Goal: Find specific page/section: Find specific page/section

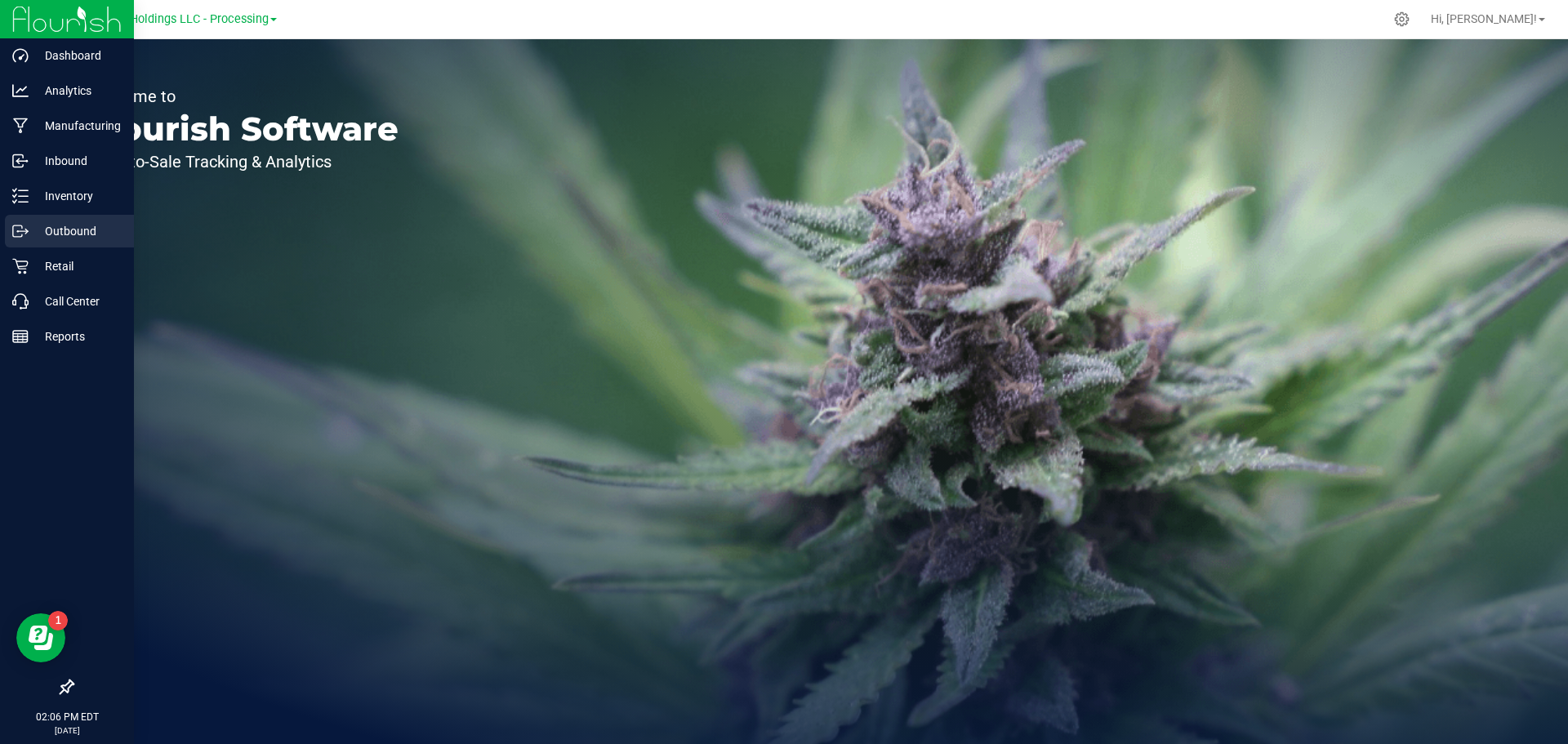
click at [57, 234] on p "Outbound" at bounding box center [77, 231] width 98 height 20
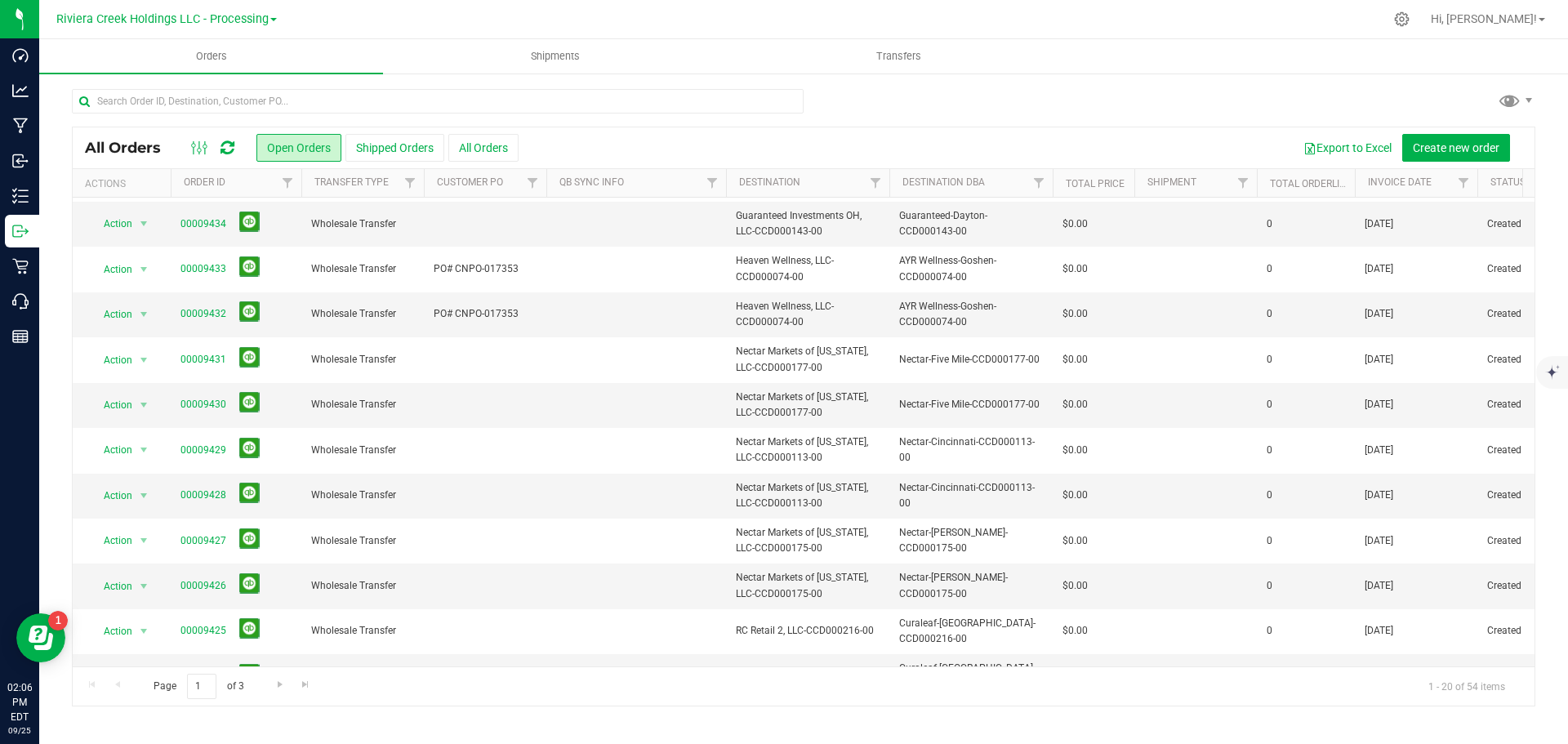
scroll to position [447, 0]
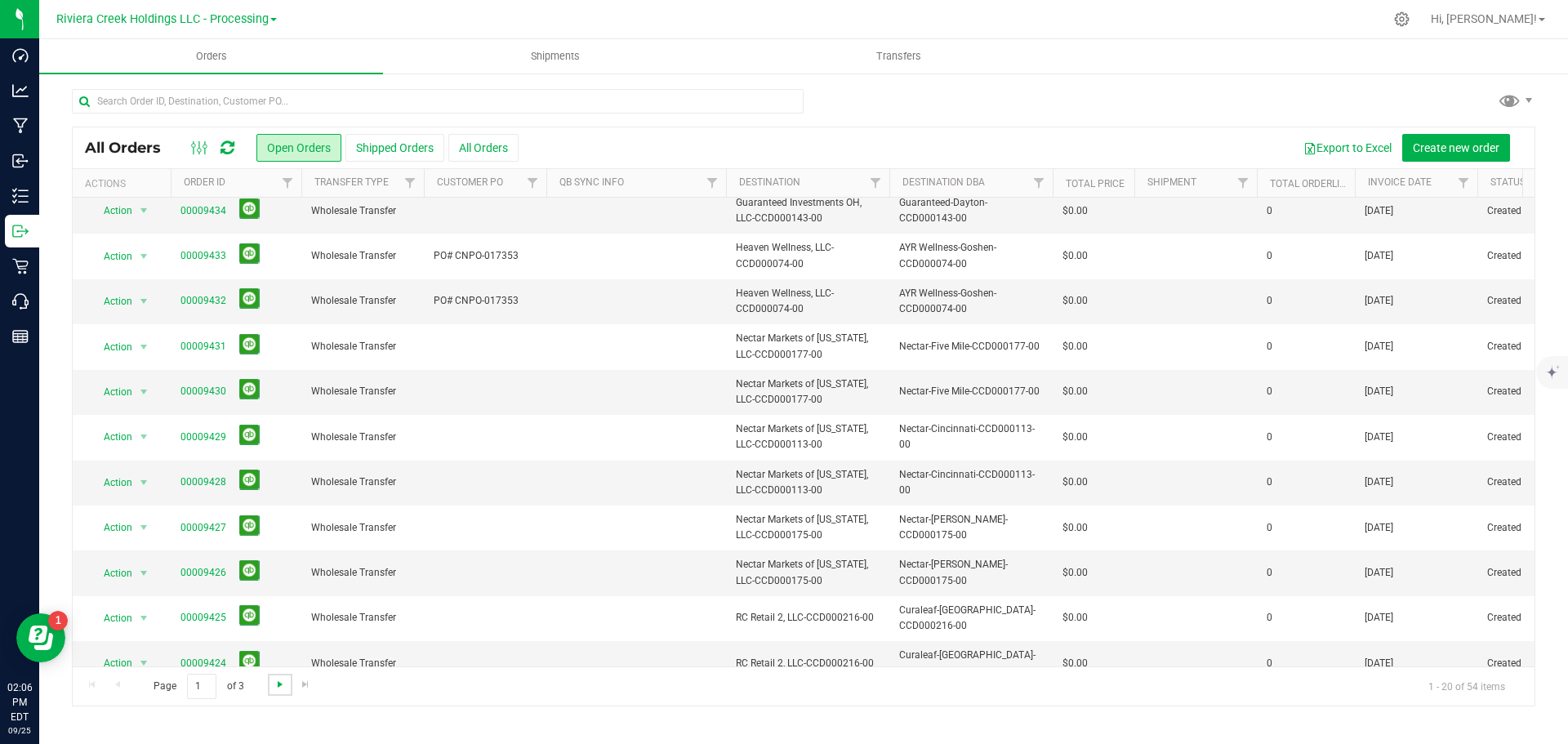
click at [273, 682] on span "Go to the next page" at bounding box center [279, 683] width 13 height 13
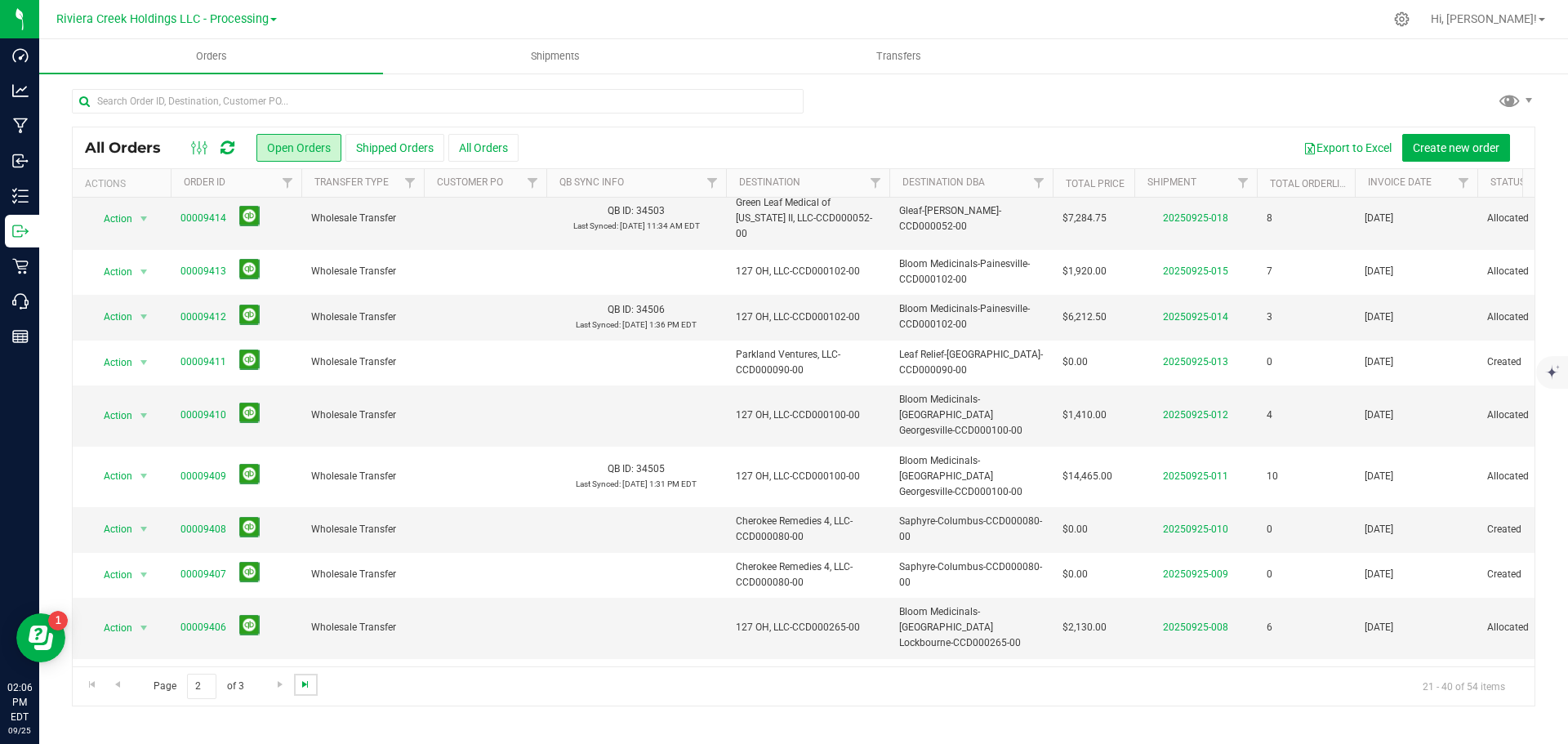
click at [303, 684] on span "Go to the last page" at bounding box center [305, 683] width 13 height 13
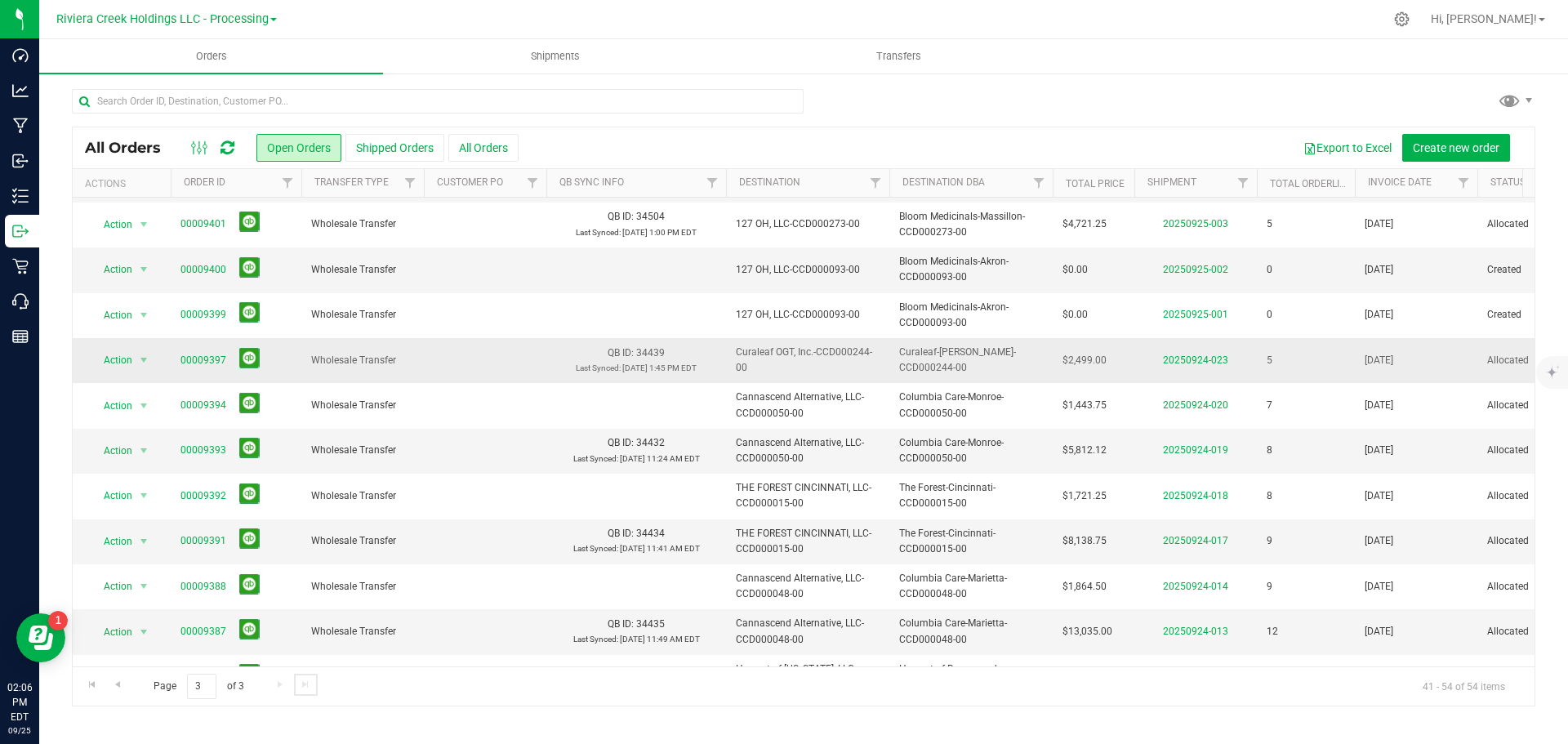
scroll to position [0, 0]
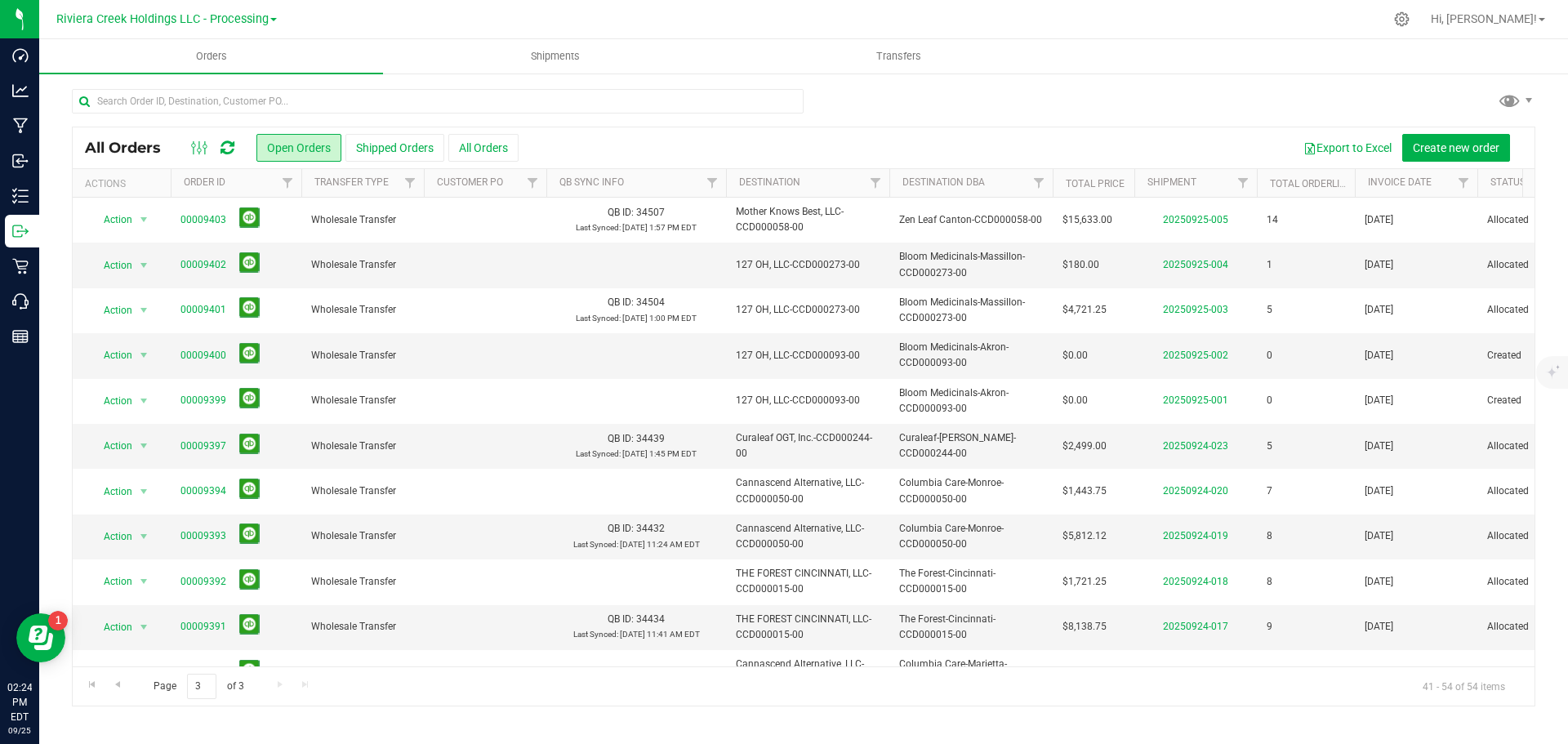
click at [312, 692] on div "Page 3 of 3 41 - 54 of 54 items" at bounding box center [803, 686] width 1462 height 39
click at [293, 681] on div "Page 3 of 3 41 - 54 of 54 items" at bounding box center [803, 686] width 1462 height 39
click at [197, 260] on link "00009402" at bounding box center [203, 265] width 46 height 16
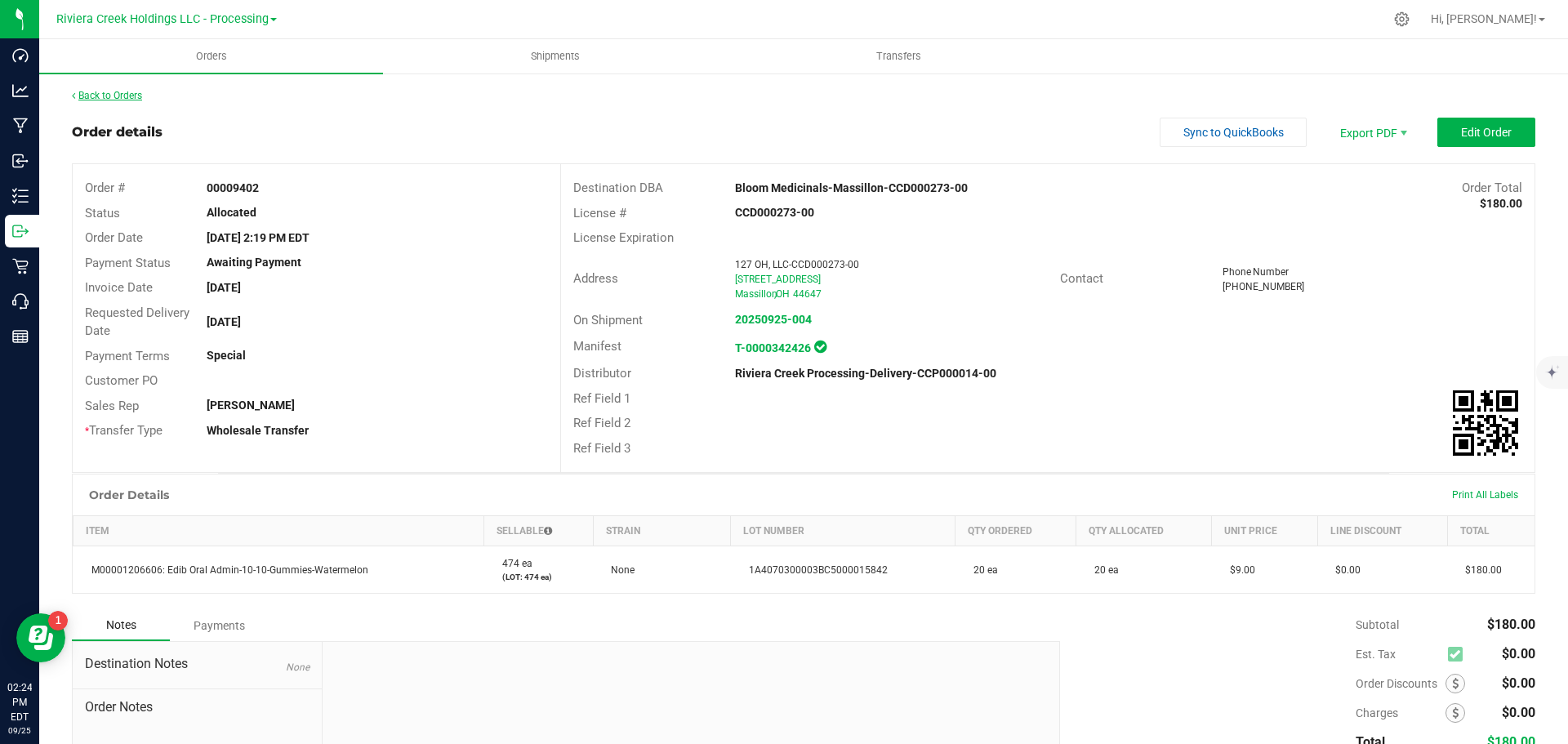
click at [120, 93] on link "Back to Orders" at bounding box center [107, 96] width 71 height 12
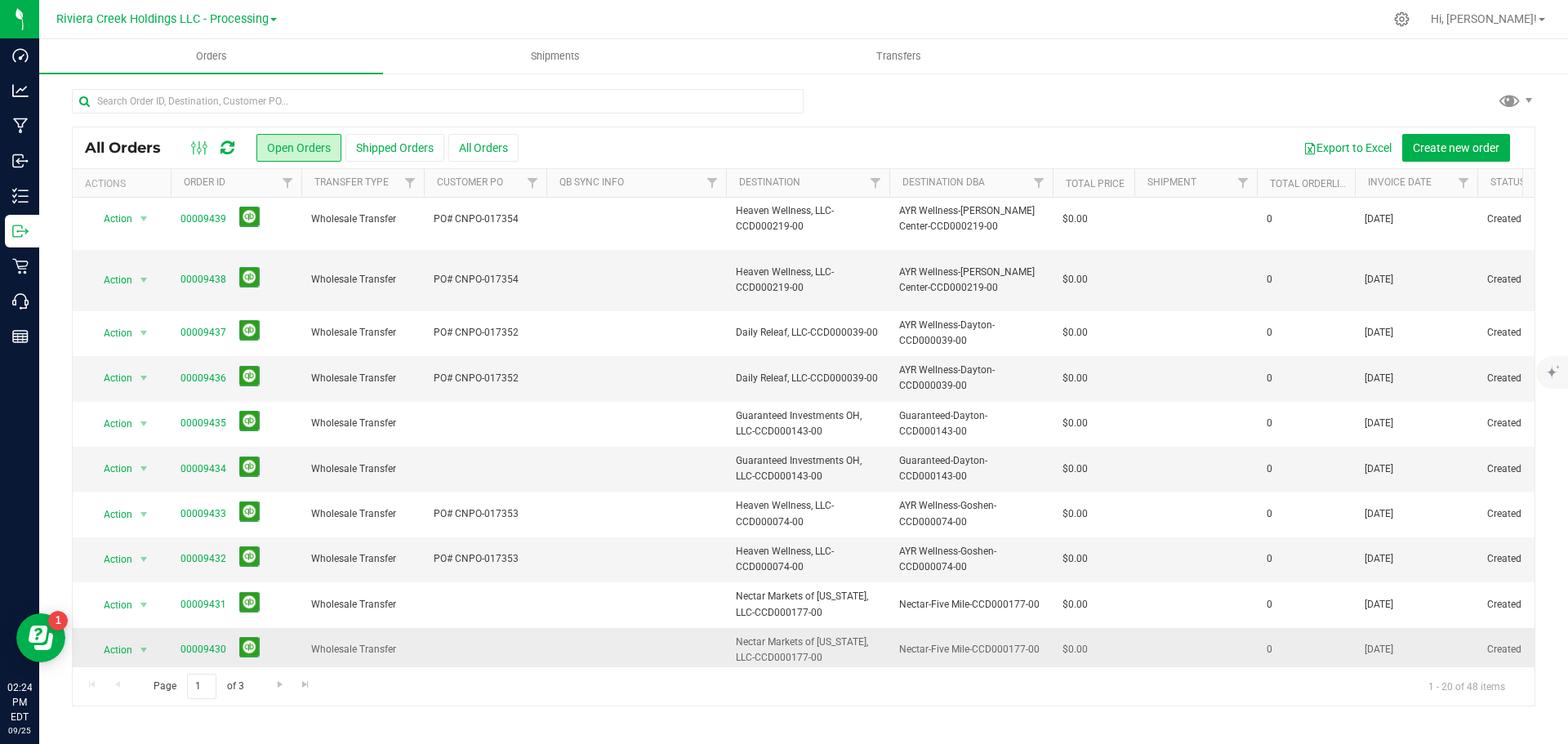
scroll to position [447, 0]
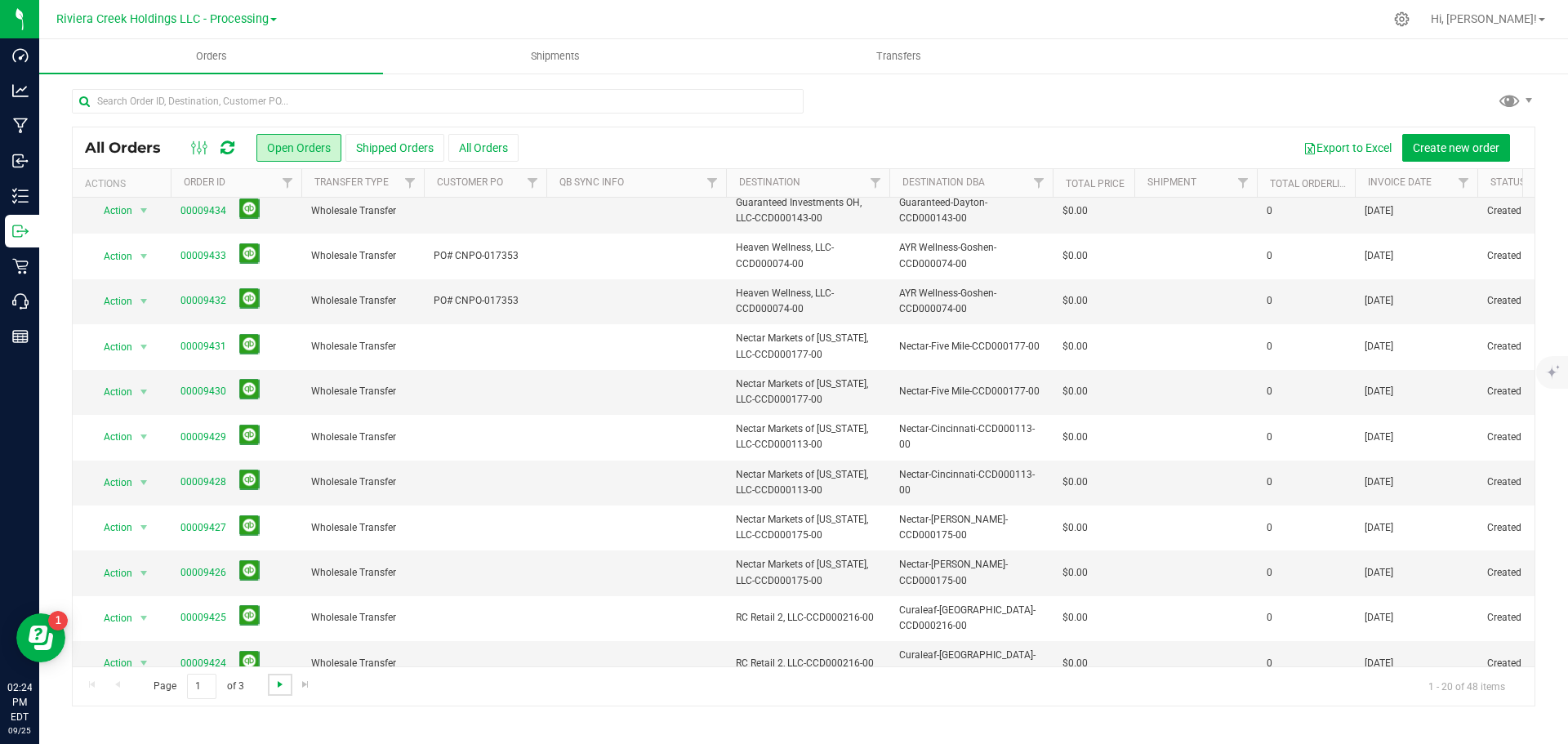
click at [273, 685] on span "Go to the next page" at bounding box center [279, 683] width 13 height 13
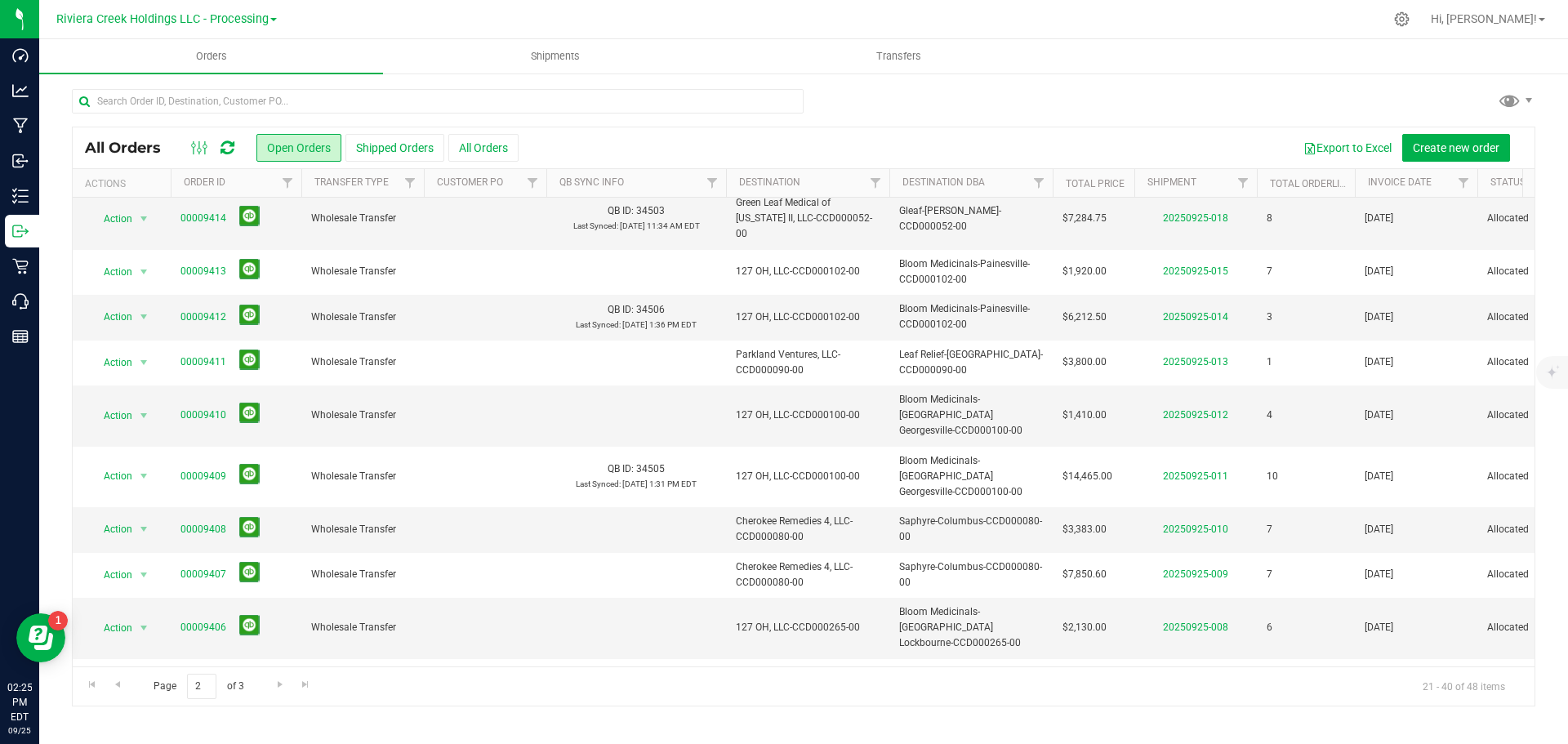
click at [199, 734] on link "00009404" at bounding box center [203, 742] width 46 height 16
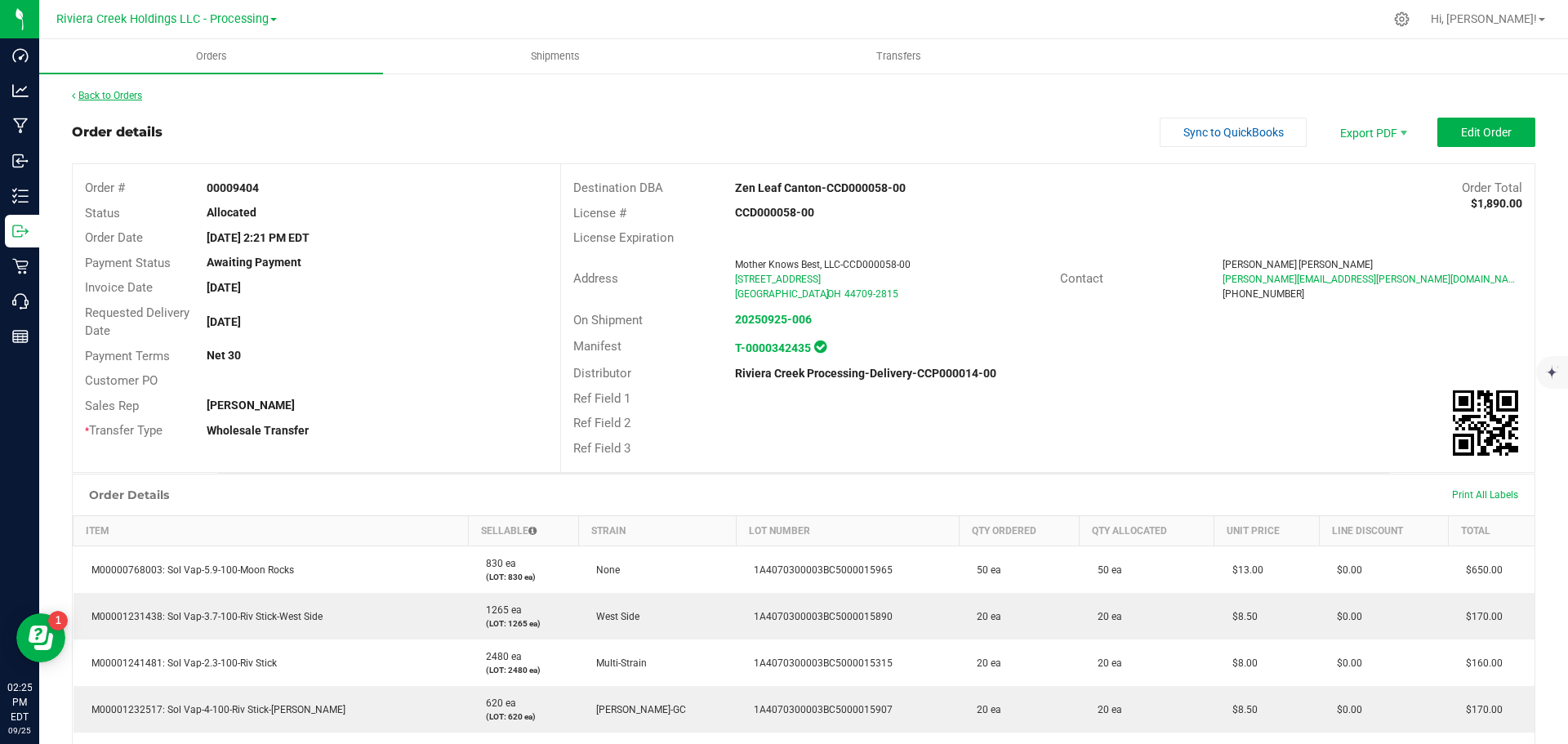
click at [104, 97] on link "Back to Orders" at bounding box center [107, 96] width 71 height 12
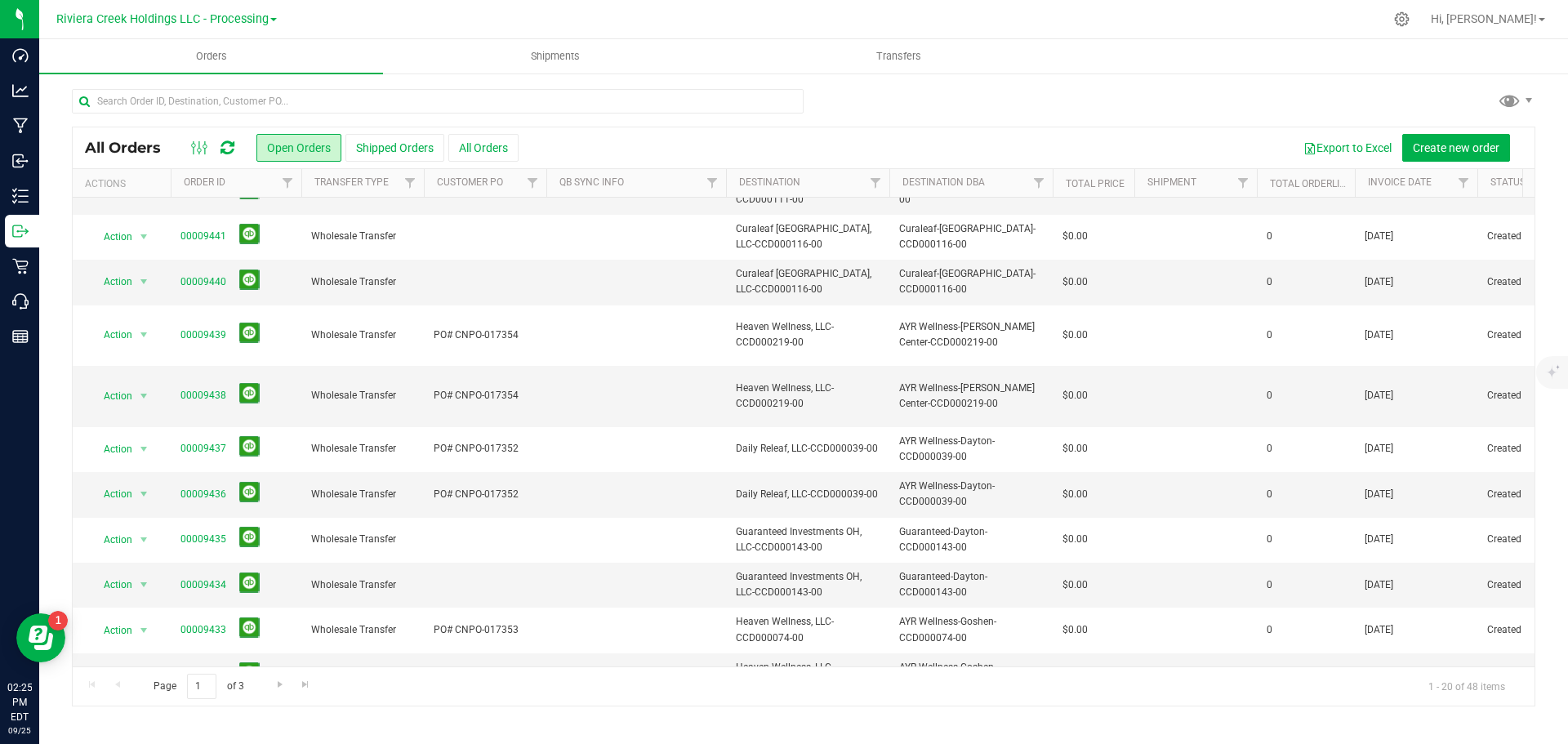
scroll to position [81, 0]
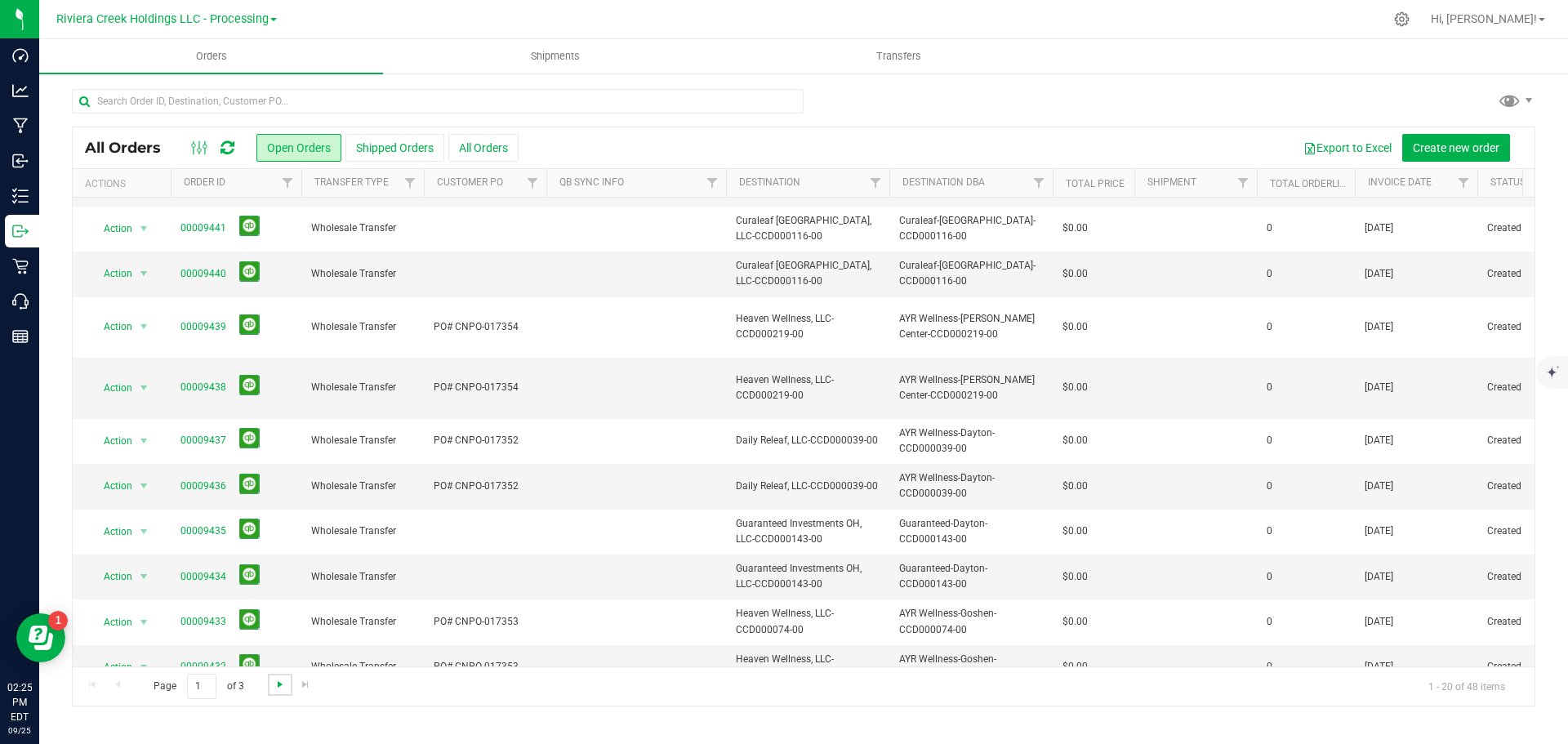
click at [274, 687] on span "Go to the next page" at bounding box center [279, 683] width 13 height 13
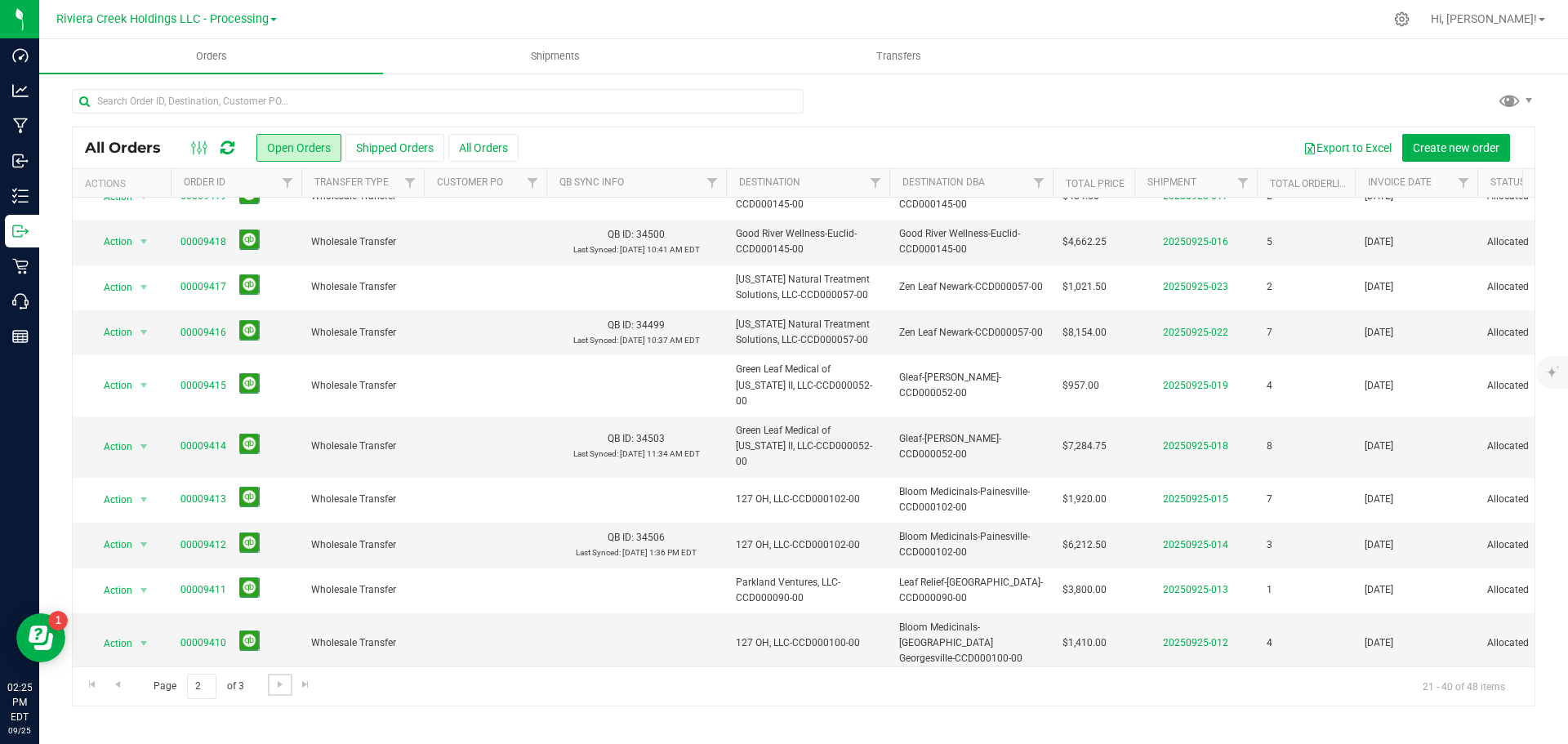
scroll to position [447, 0]
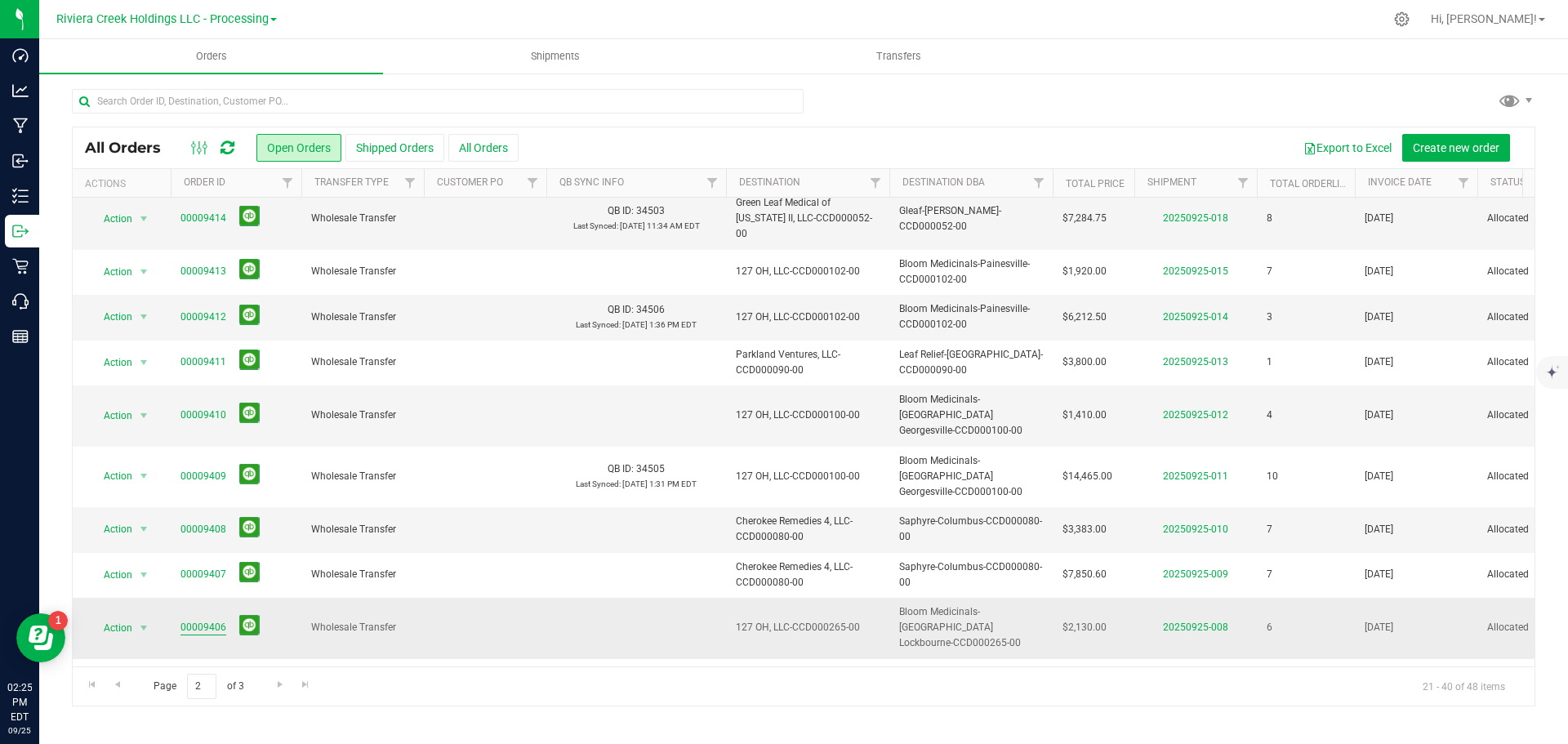
click at [191, 620] on link "00009406" at bounding box center [203, 628] width 46 height 16
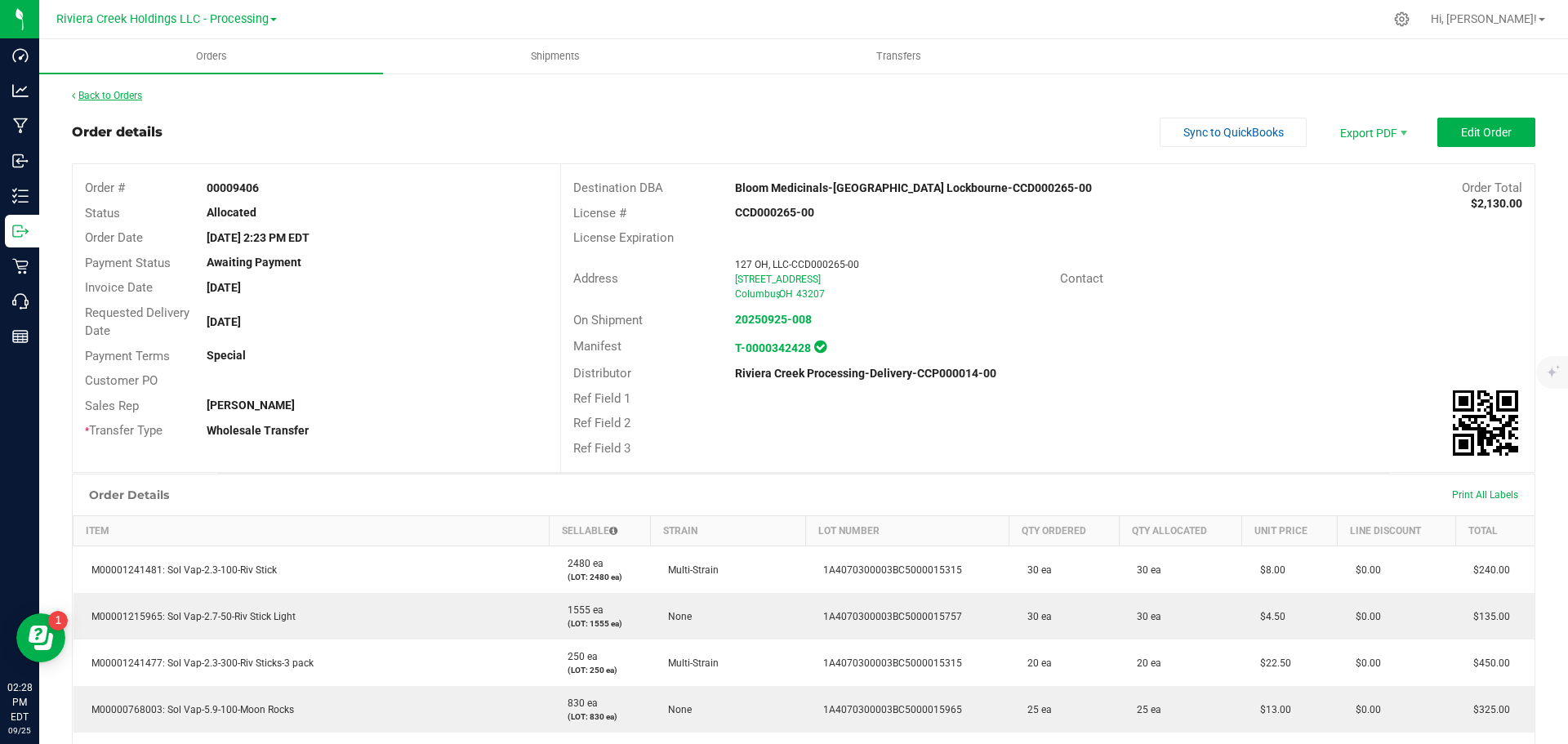
click at [106, 96] on link "Back to Orders" at bounding box center [107, 96] width 71 height 12
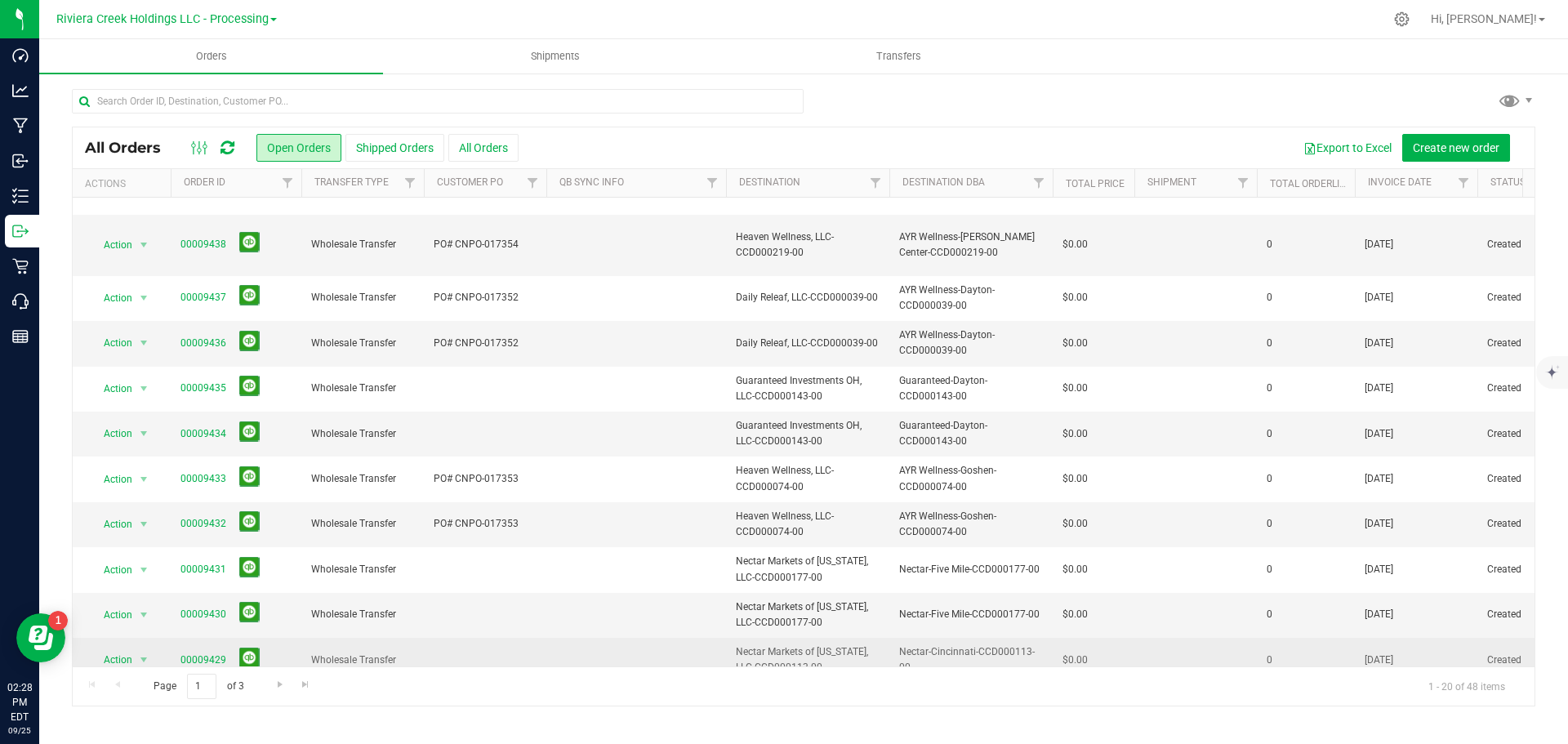
scroll to position [447, 0]
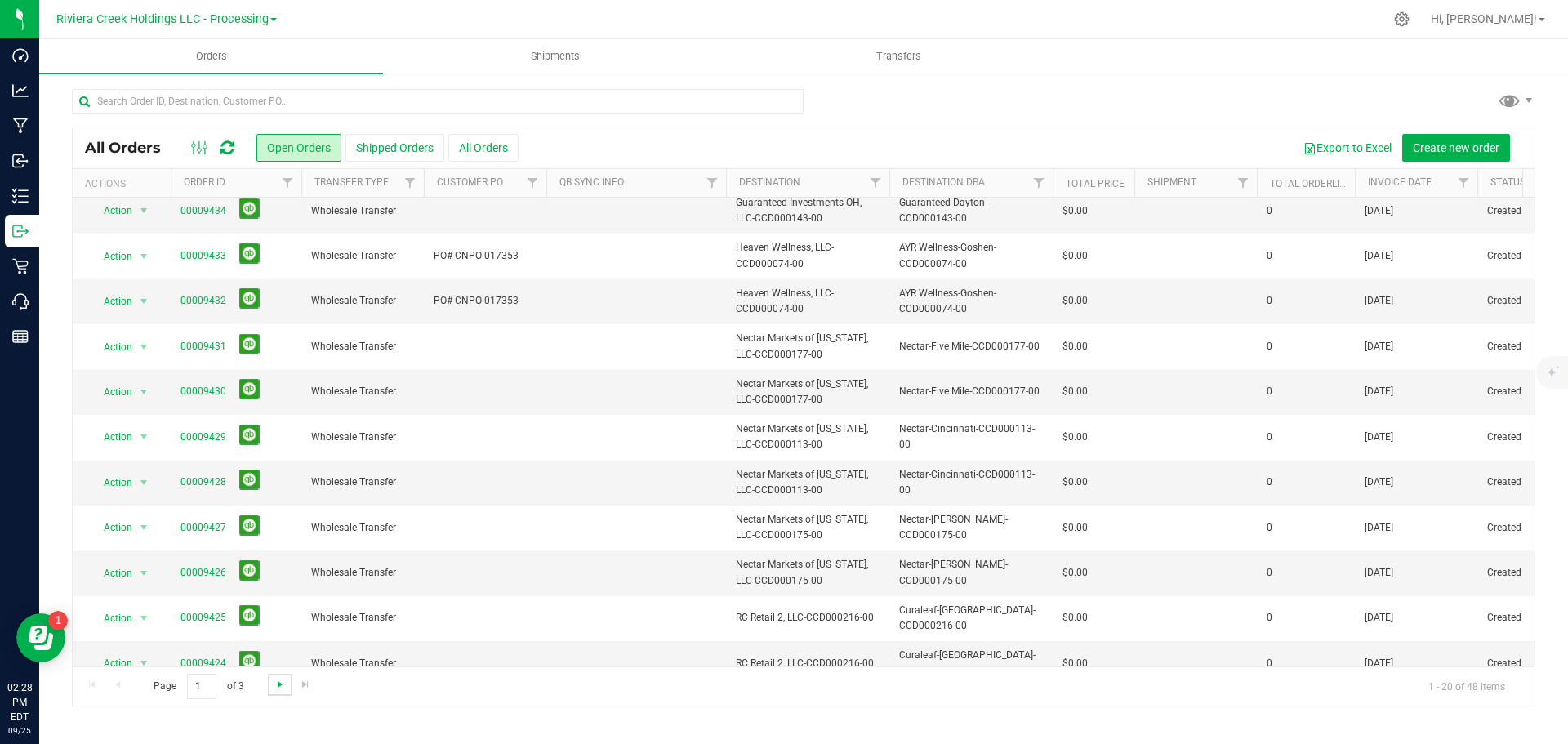
click at [277, 688] on span "Go to the next page" at bounding box center [279, 683] width 13 height 13
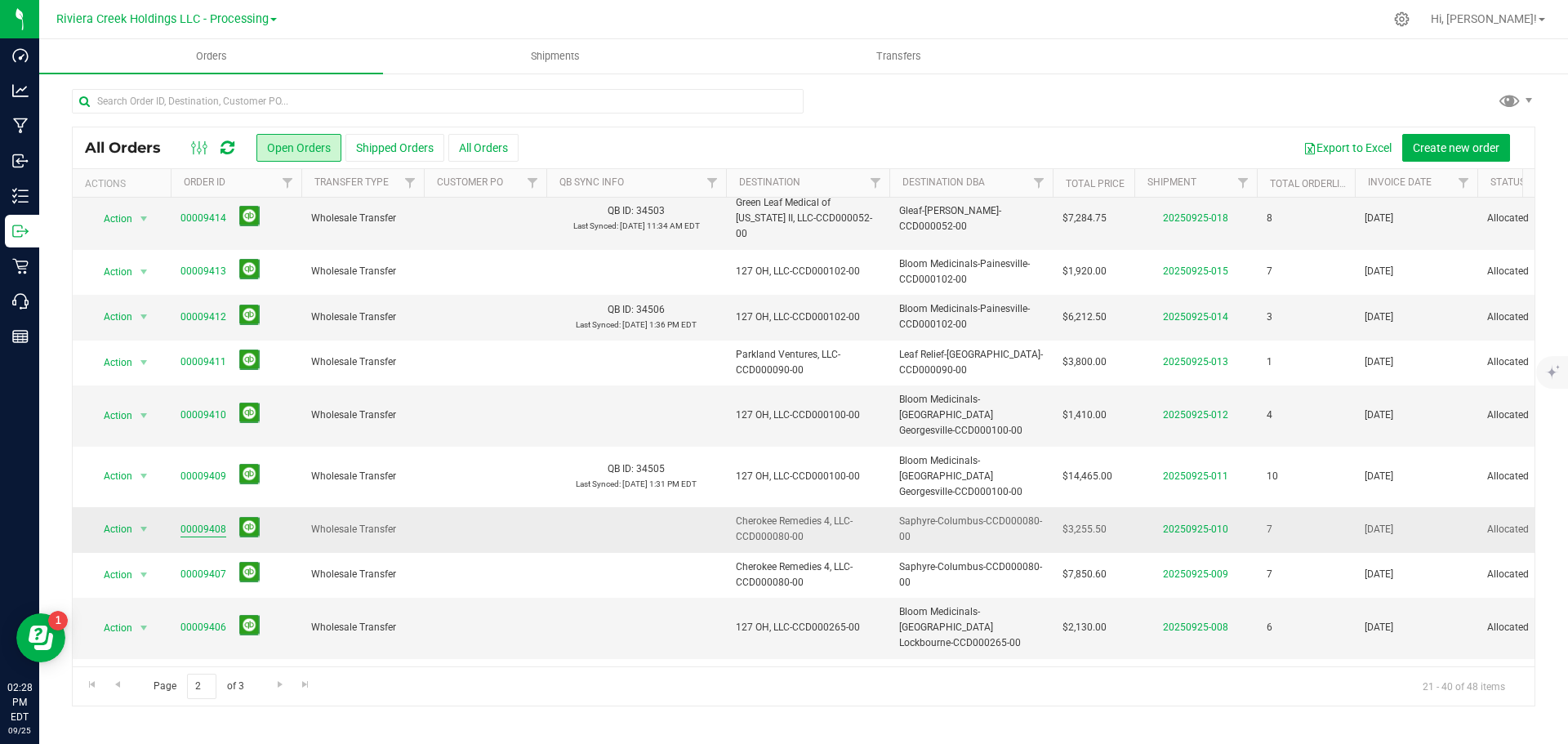
click at [200, 522] on link "00009408" at bounding box center [203, 530] width 46 height 16
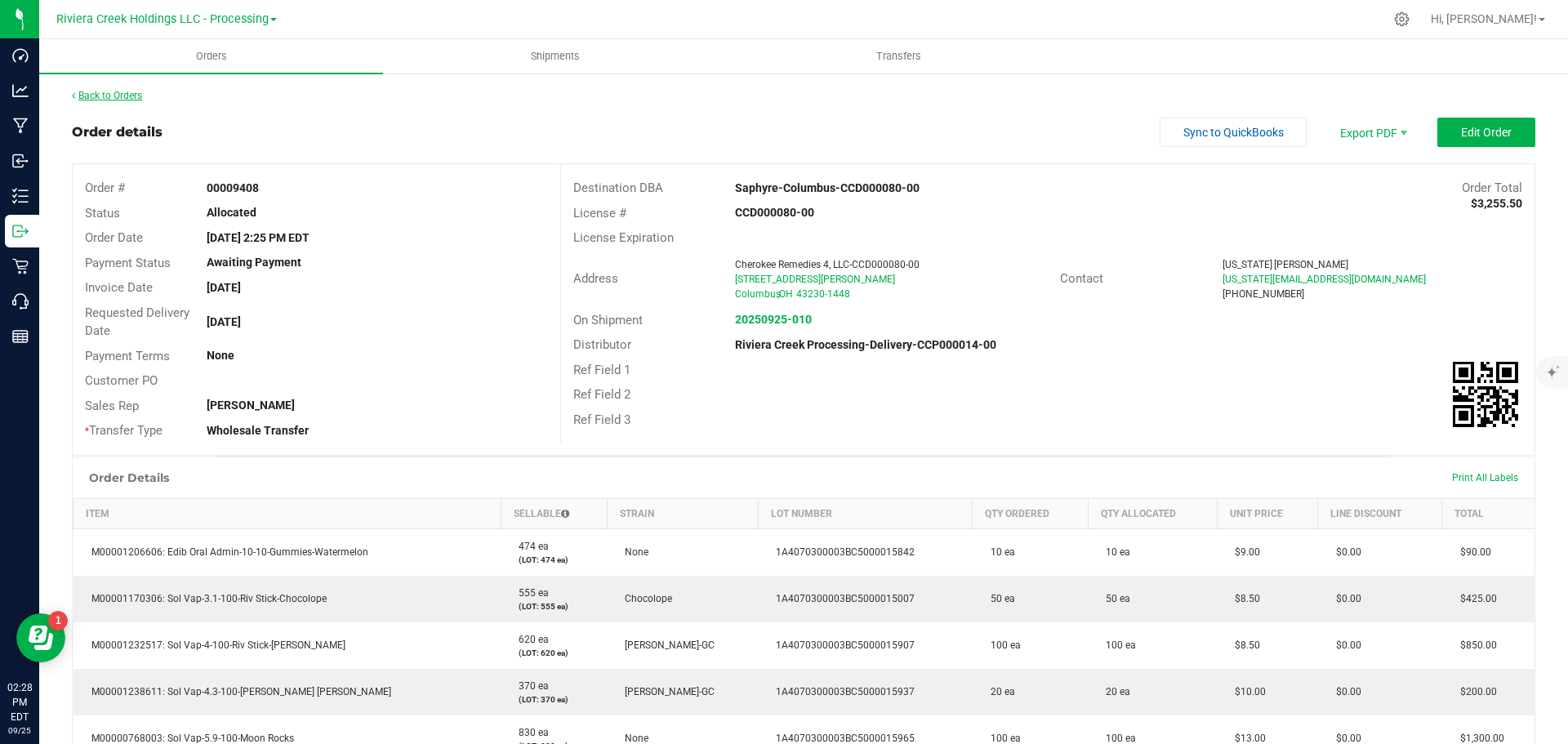
click at [138, 95] on link "Back to Orders" at bounding box center [107, 96] width 71 height 12
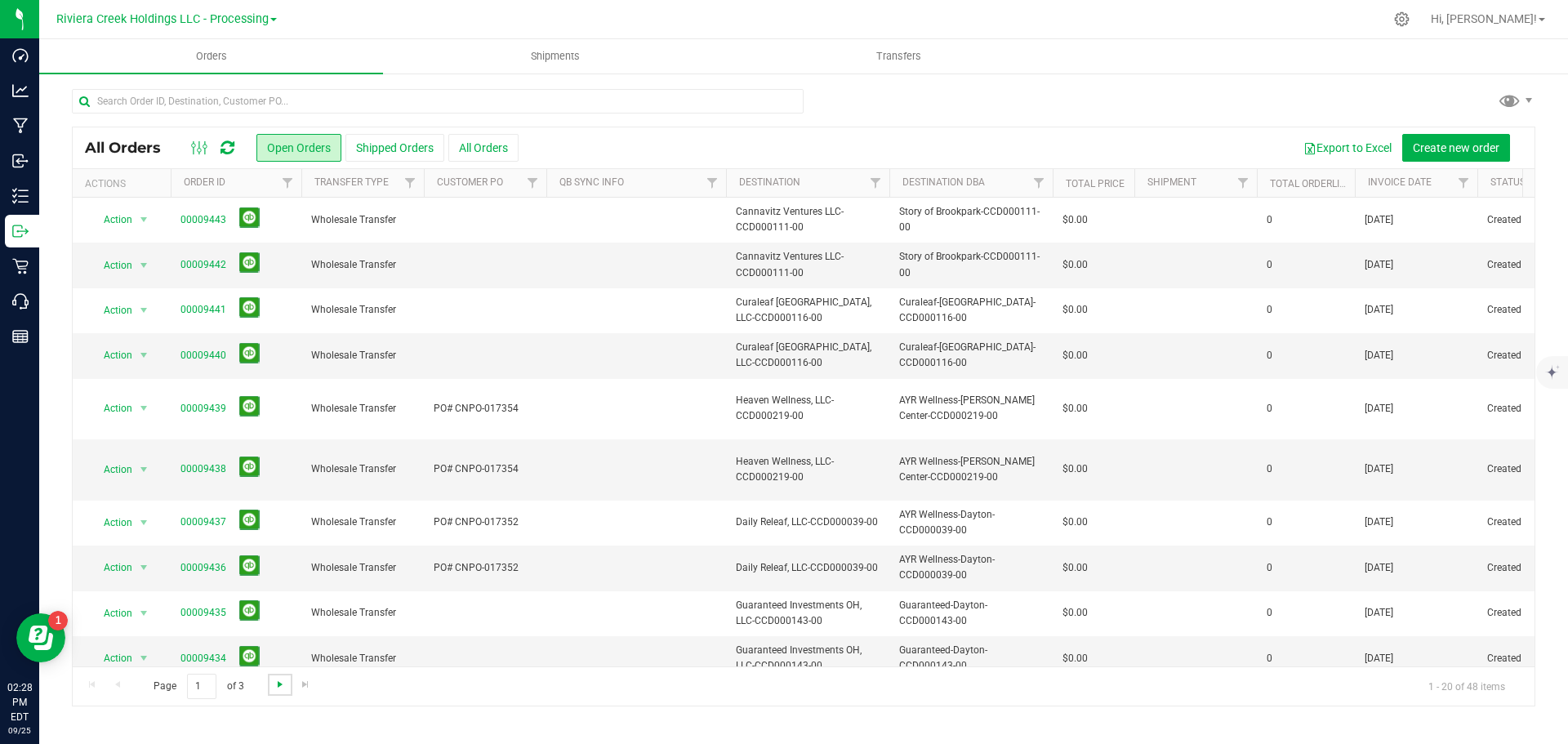
click at [275, 681] on span "Go to the next page" at bounding box center [279, 683] width 13 height 13
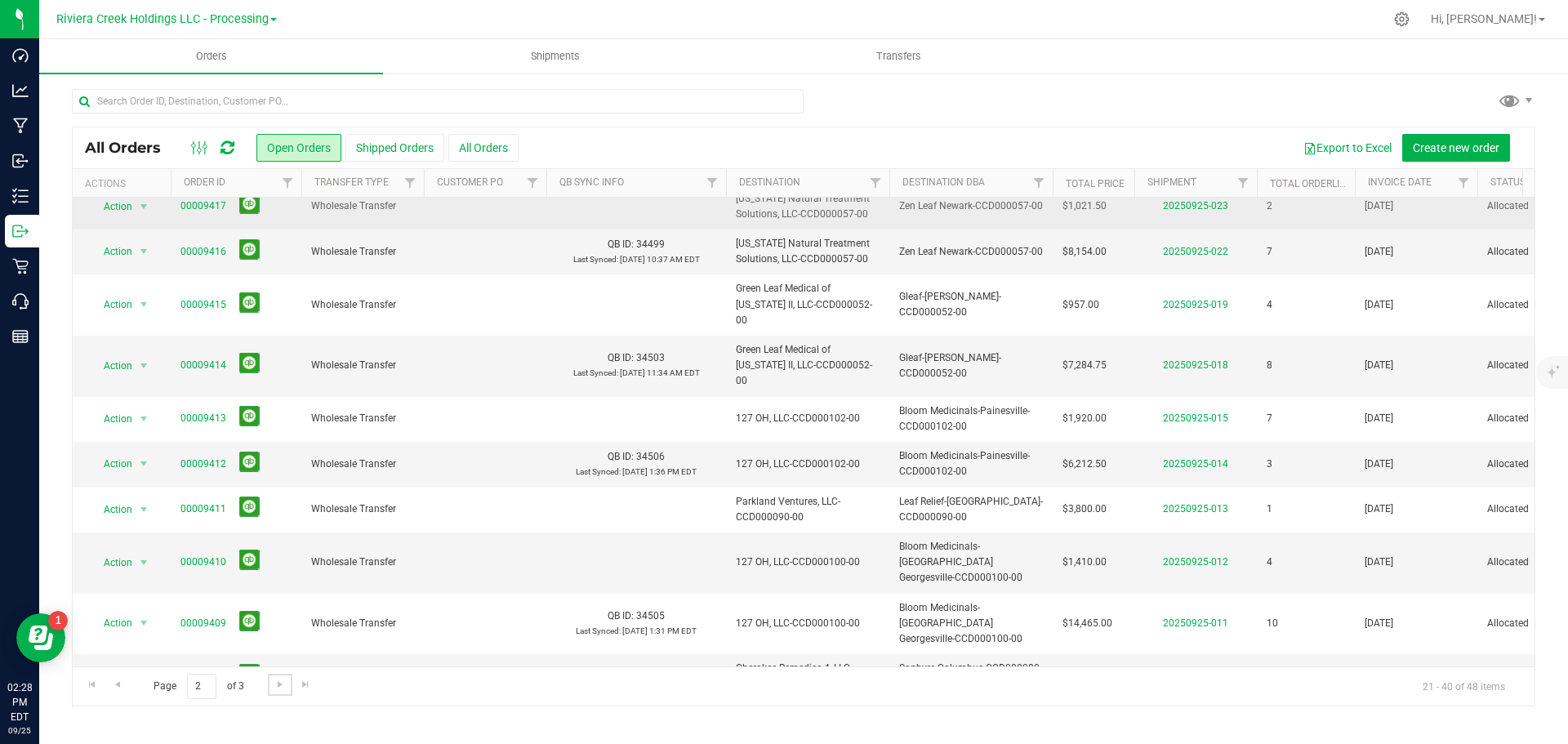
scroll to position [327, 0]
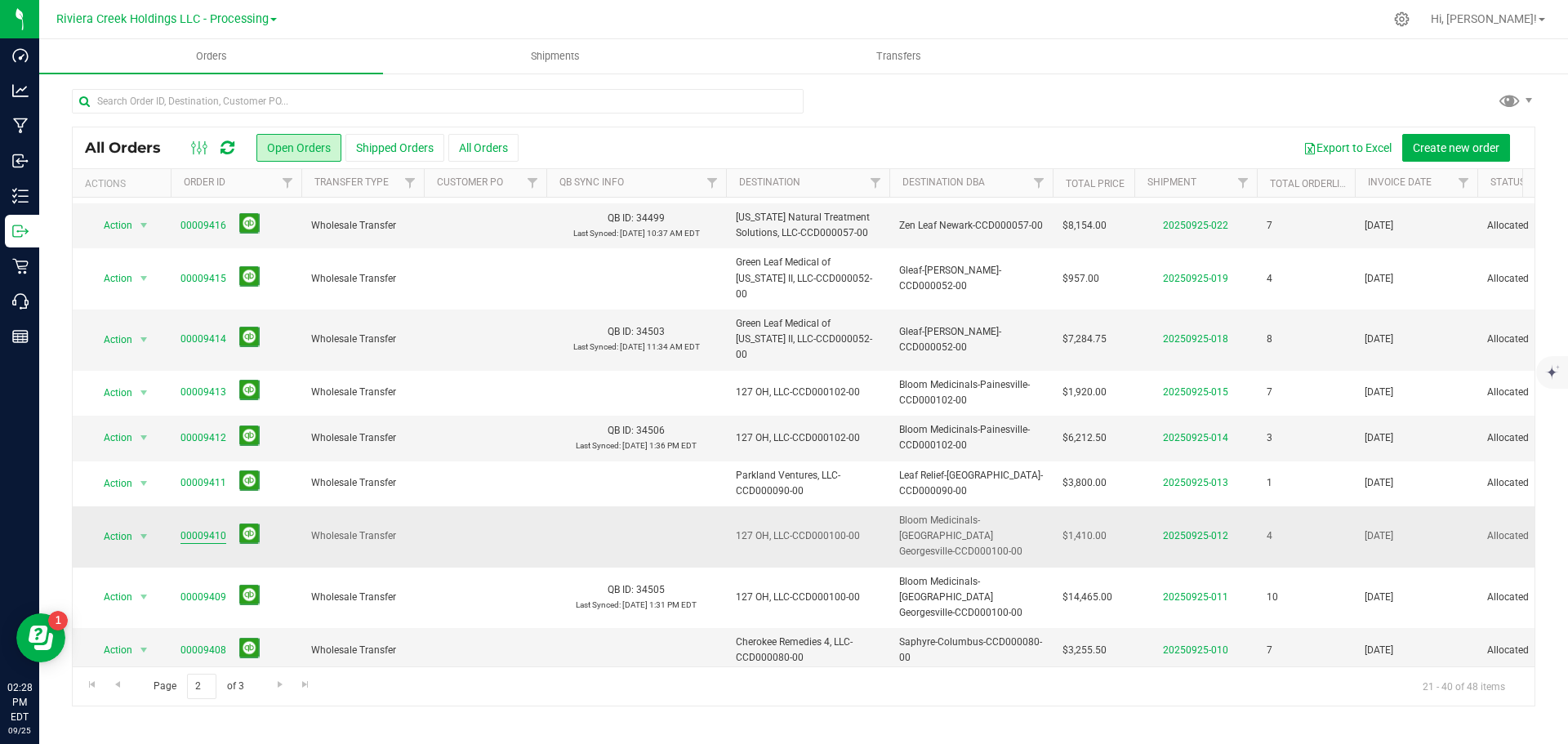
click at [206, 529] on link "00009410" at bounding box center [203, 536] width 46 height 16
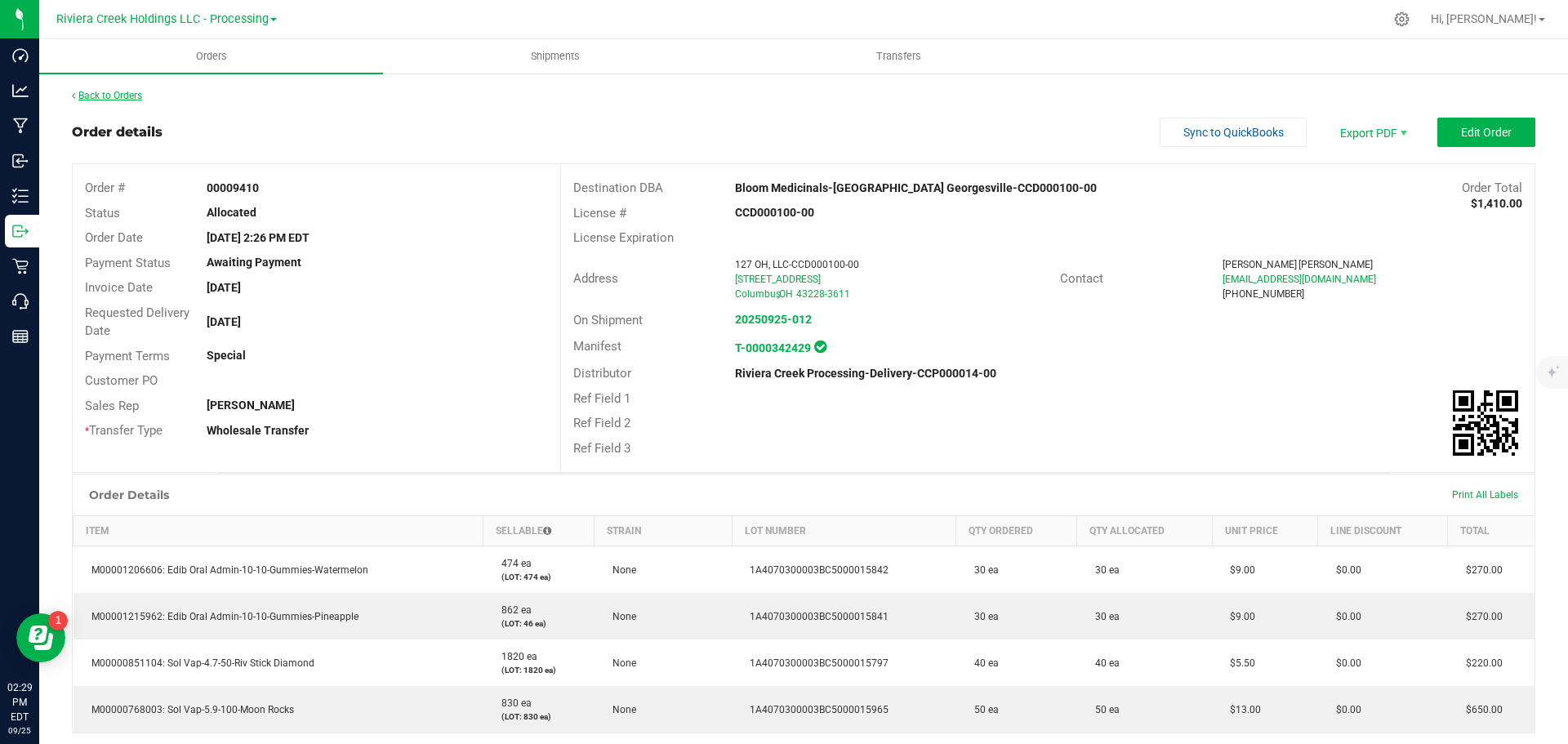
click at [125, 93] on link "Back to Orders" at bounding box center [107, 96] width 71 height 12
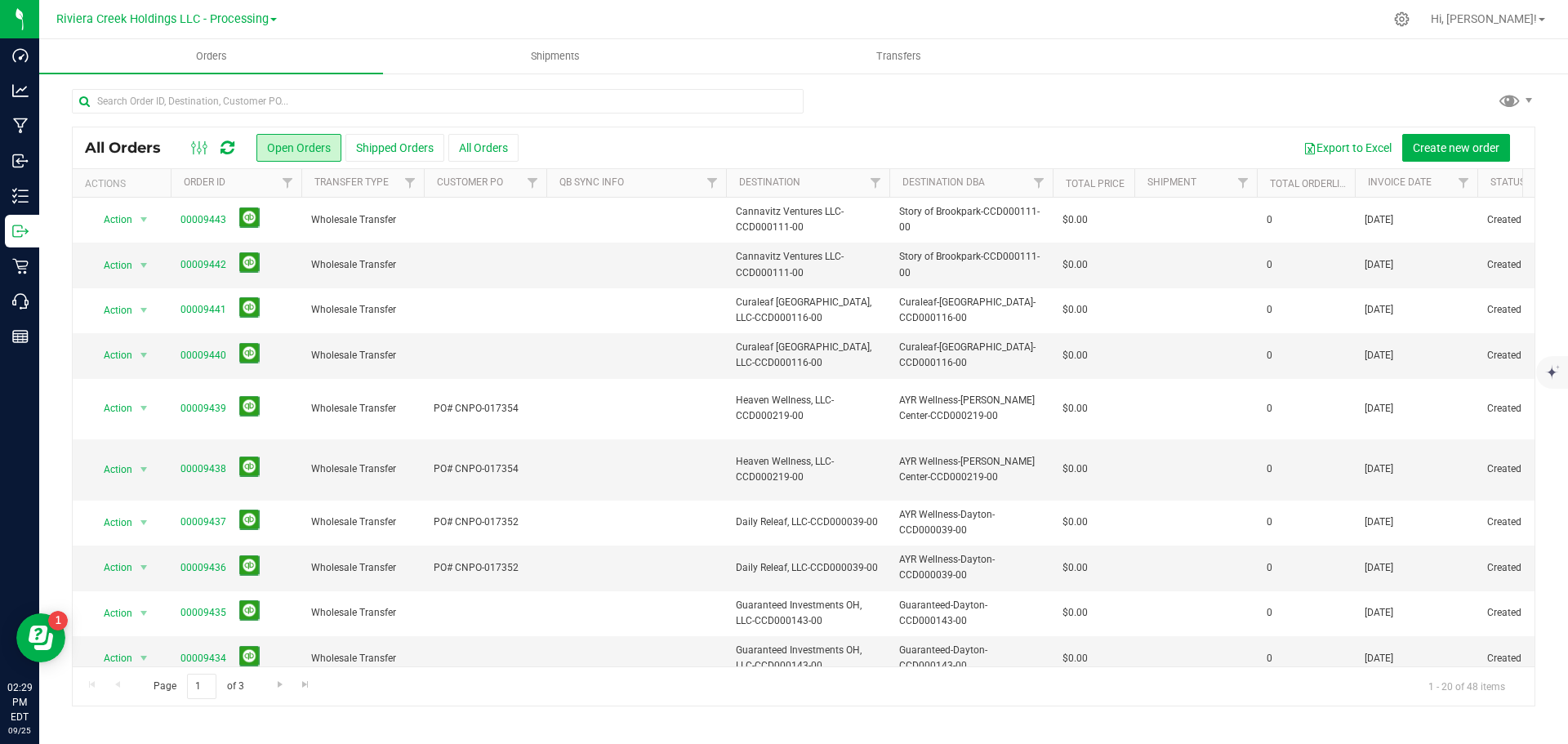
scroll to position [447, 0]
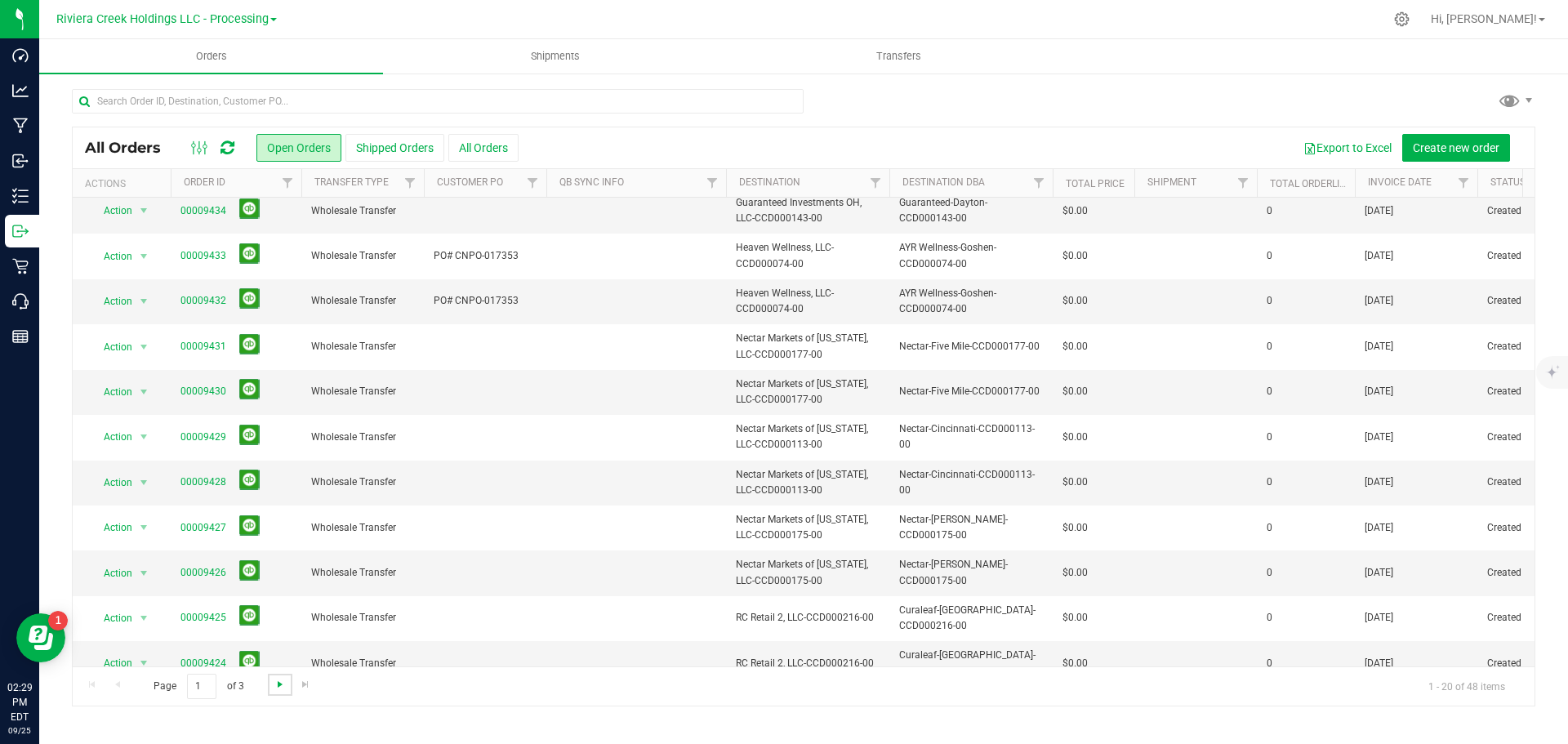
click at [275, 690] on span "Go to the next page" at bounding box center [279, 683] width 13 height 13
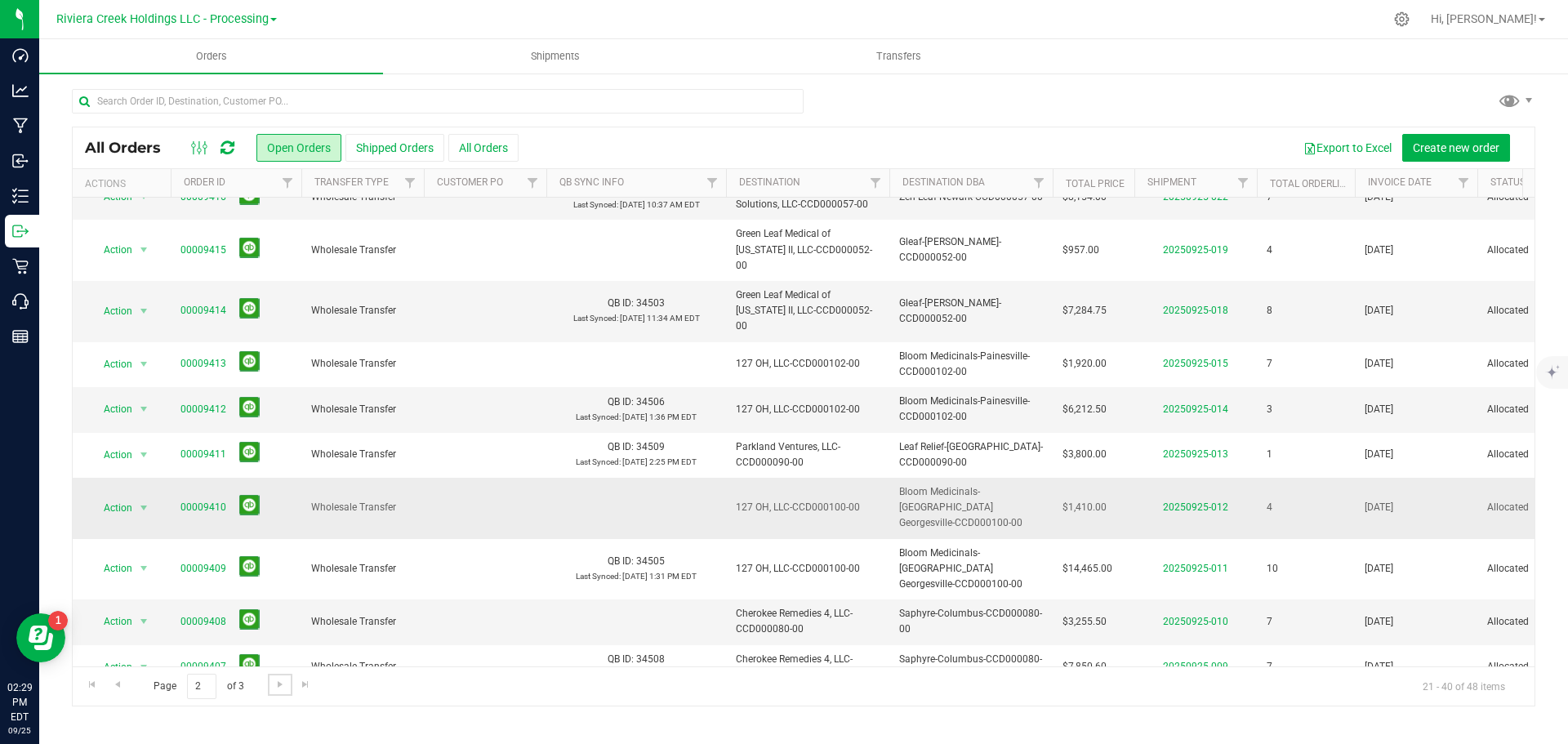
scroll to position [327, 0]
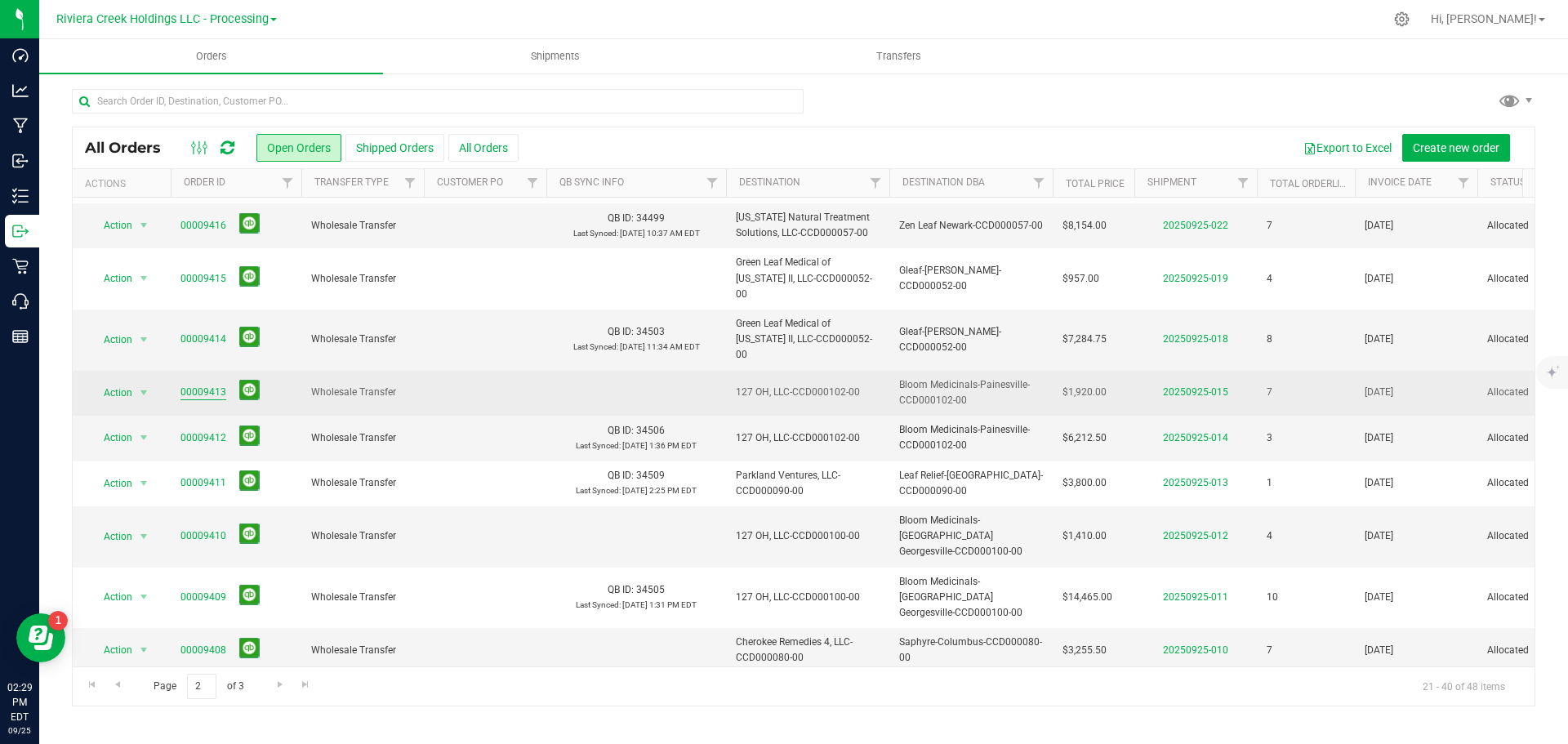
click at [205, 385] on link "00009413" at bounding box center [203, 393] width 46 height 16
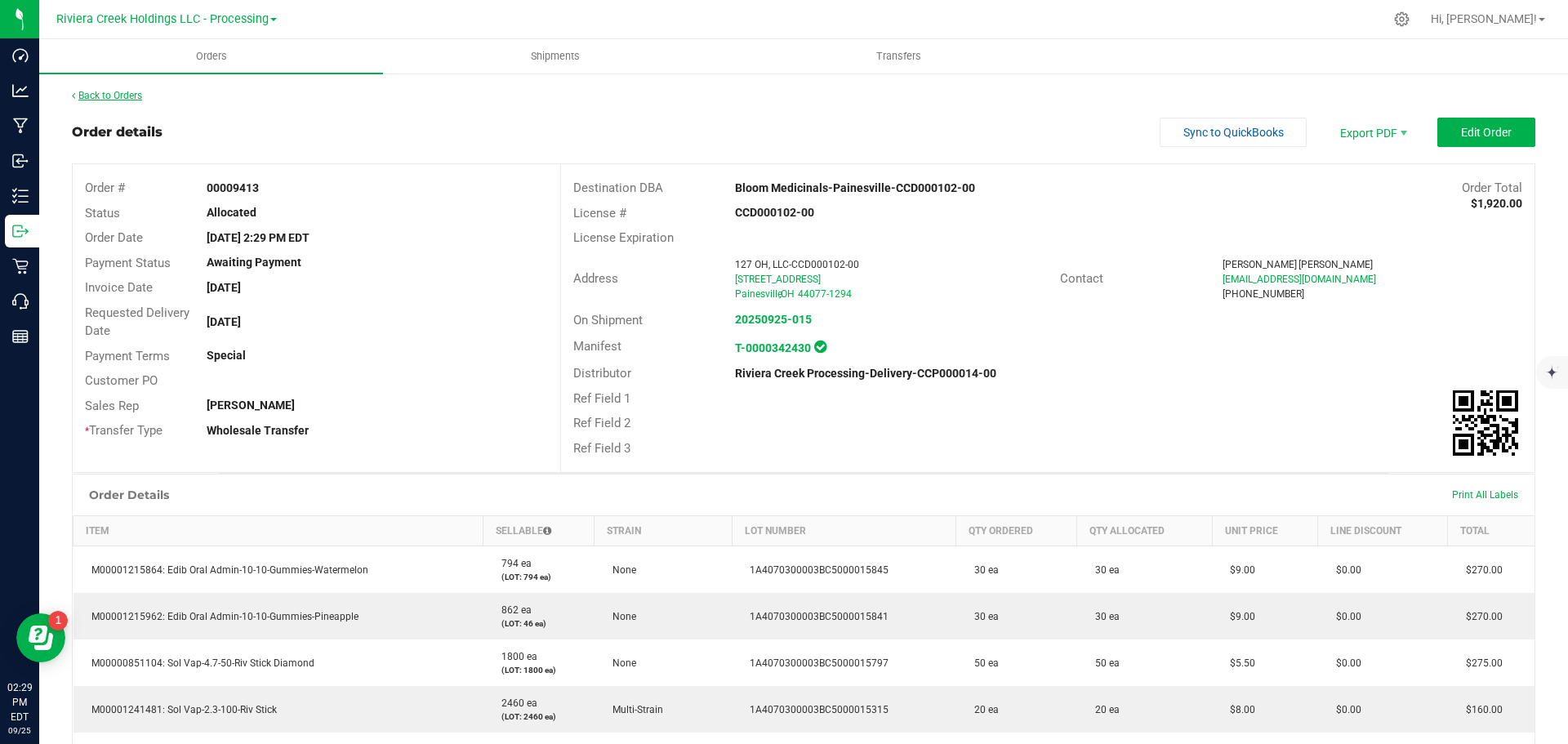
click at [134, 91] on link "Back to Orders" at bounding box center [107, 96] width 71 height 12
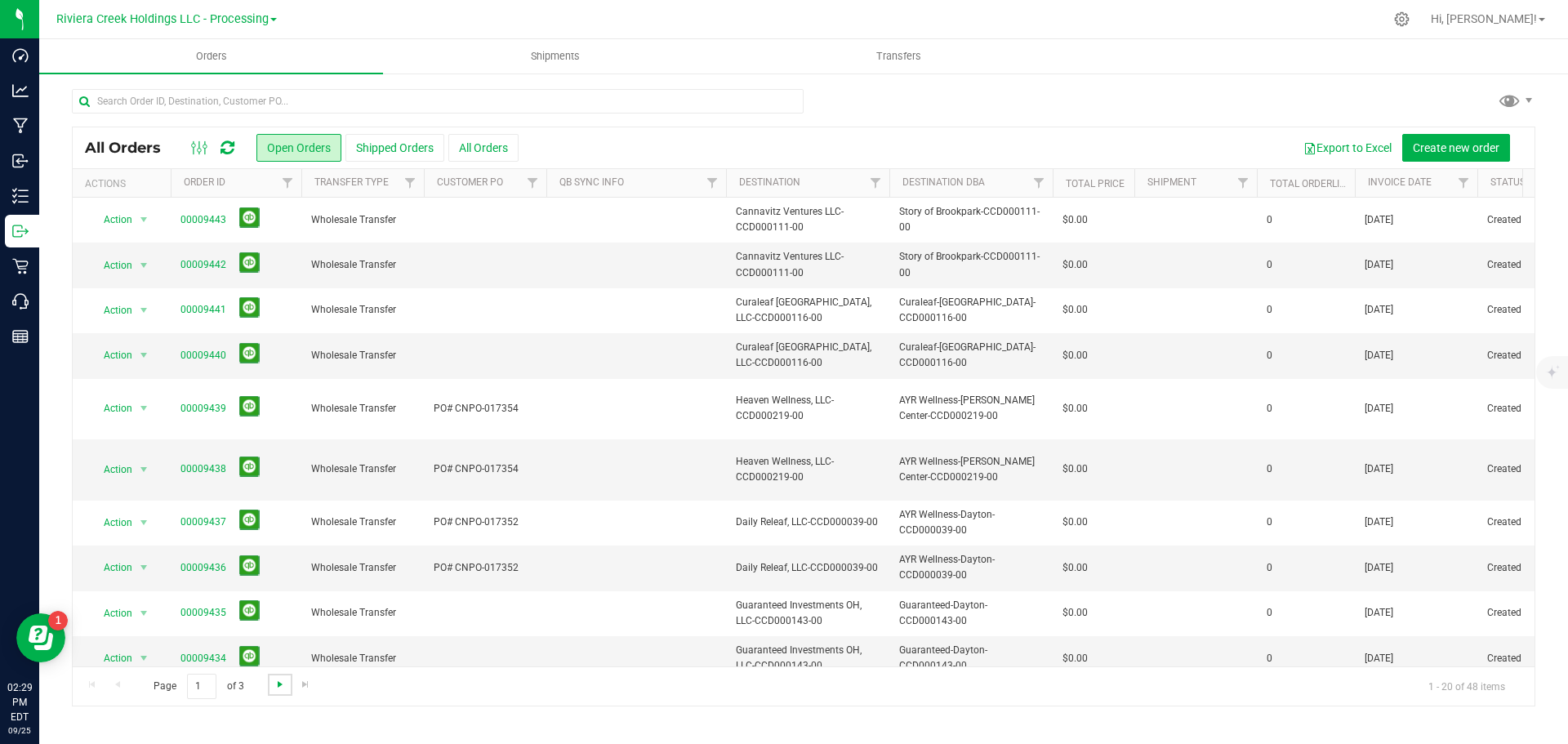
click at [283, 686] on span "Go to the next page" at bounding box center [279, 683] width 13 height 13
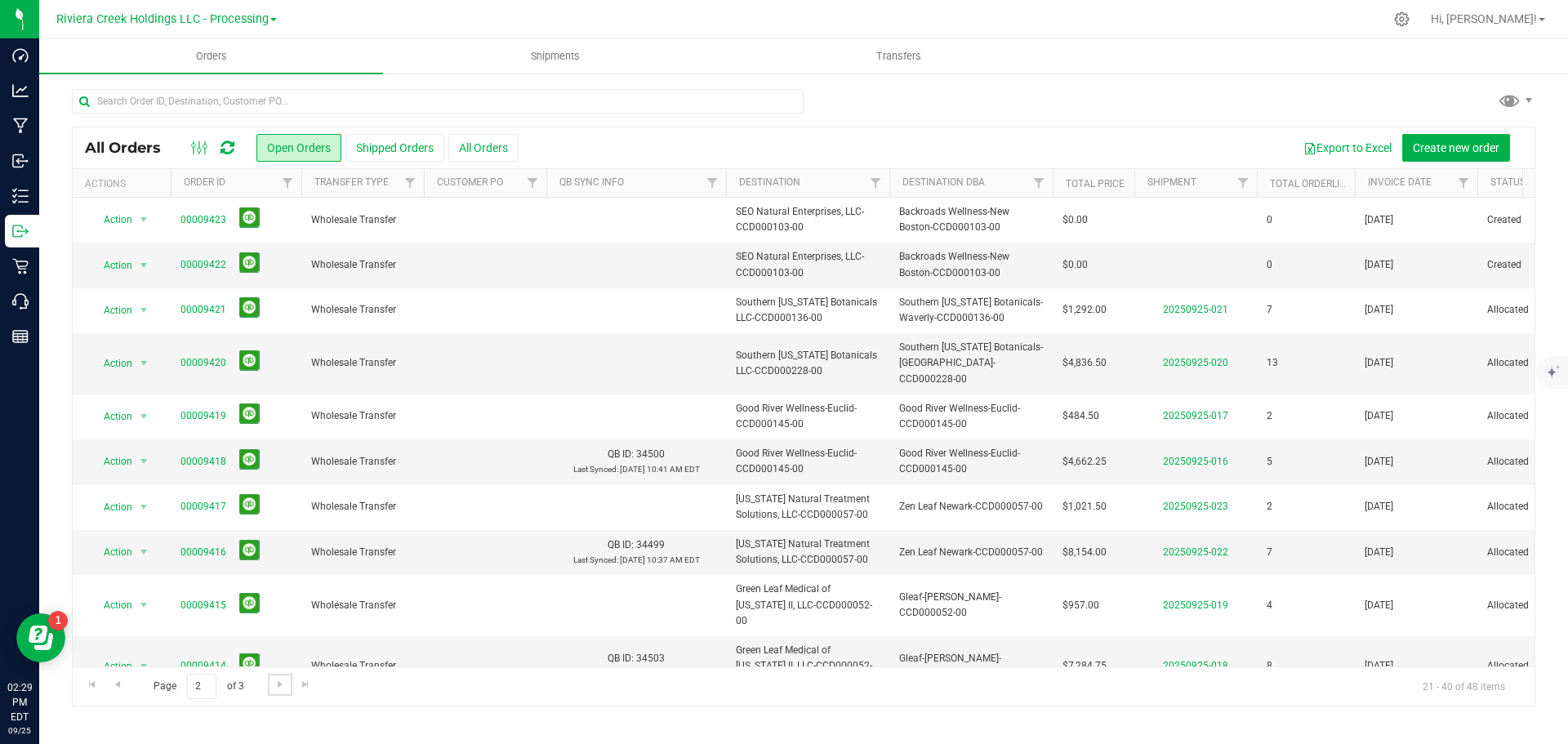
scroll to position [81, 0]
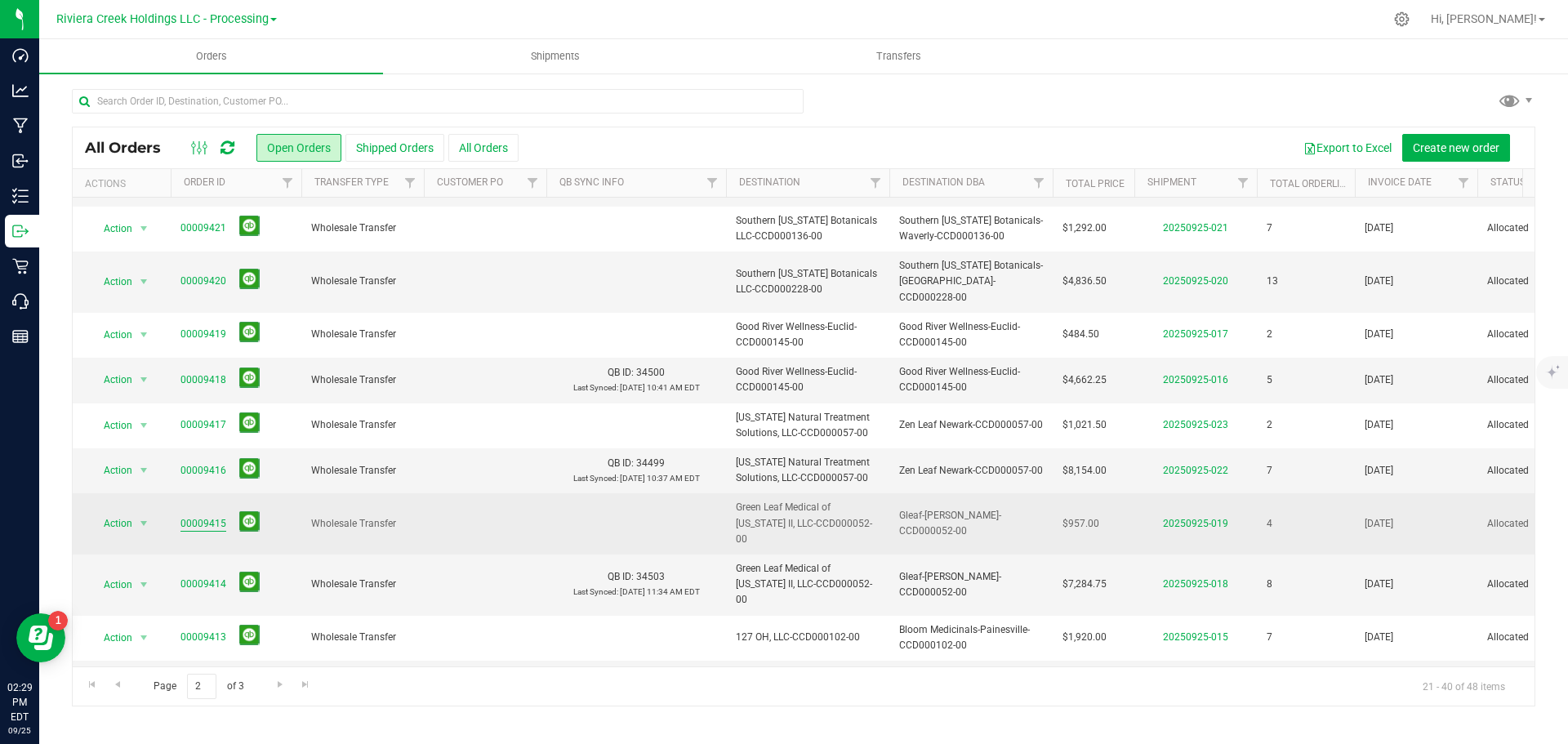
click at [205, 516] on link "00009415" at bounding box center [203, 524] width 46 height 16
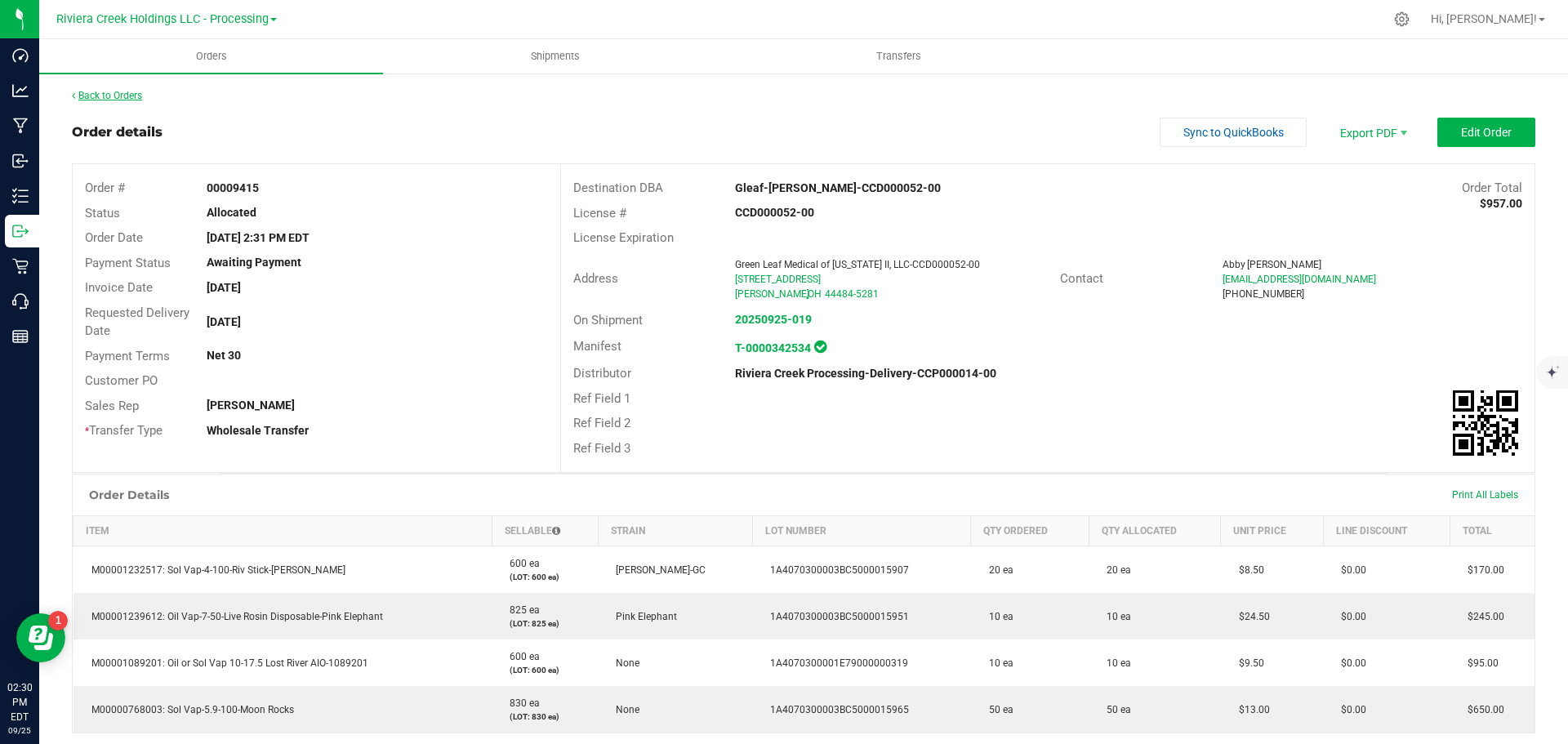
click at [119, 98] on link "Back to Orders" at bounding box center [107, 96] width 71 height 12
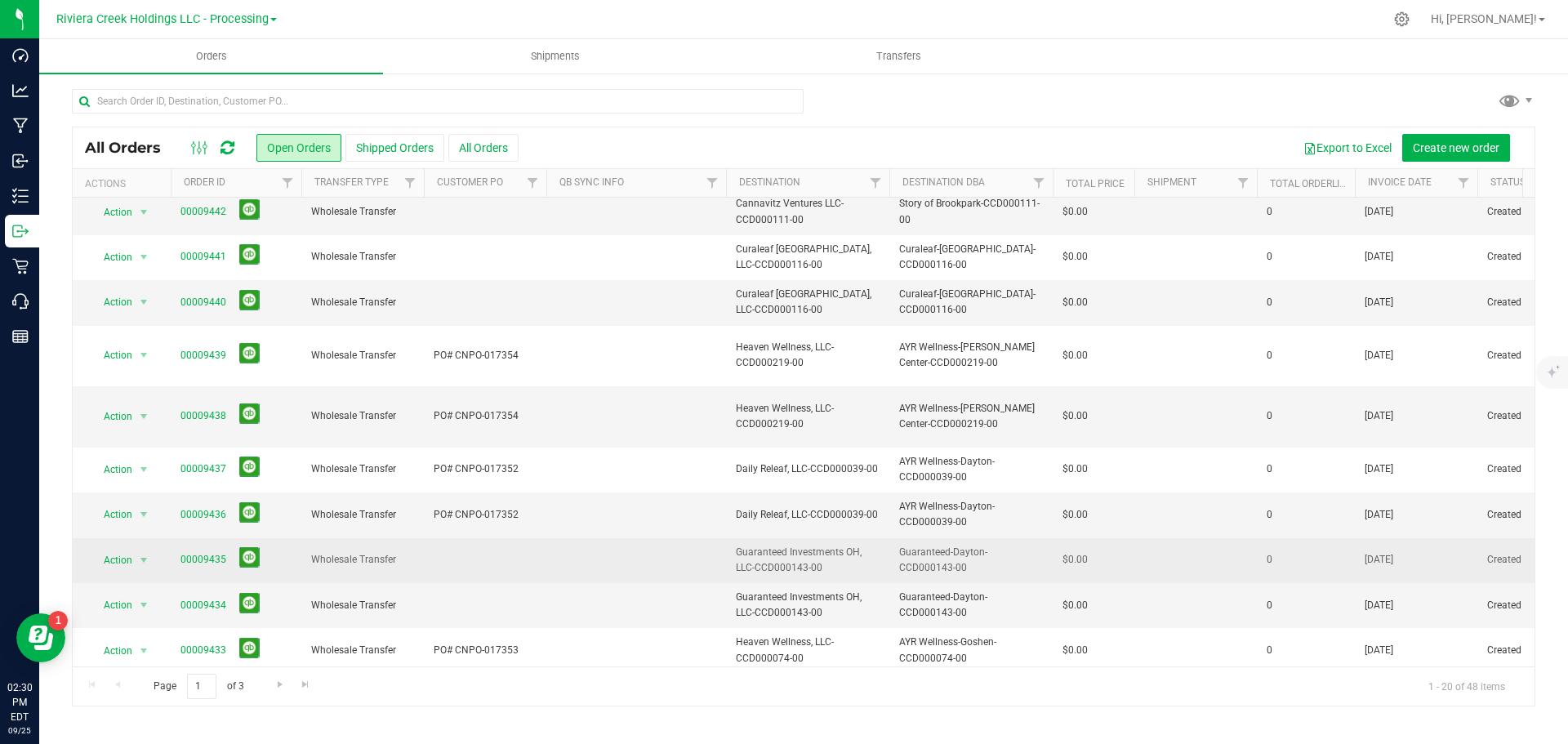
scroll to position [81, 0]
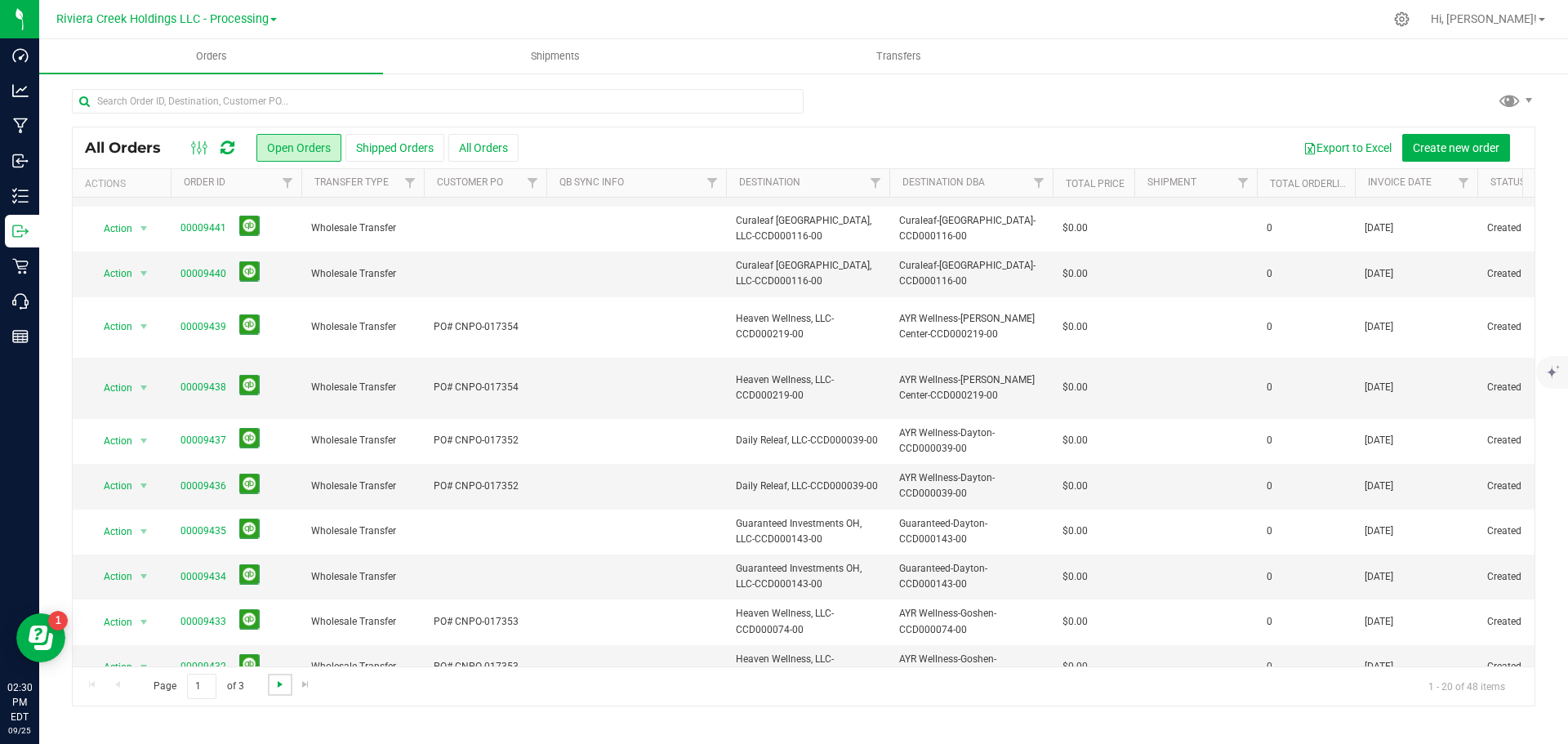
click at [280, 685] on span "Go to the next page" at bounding box center [279, 683] width 13 height 13
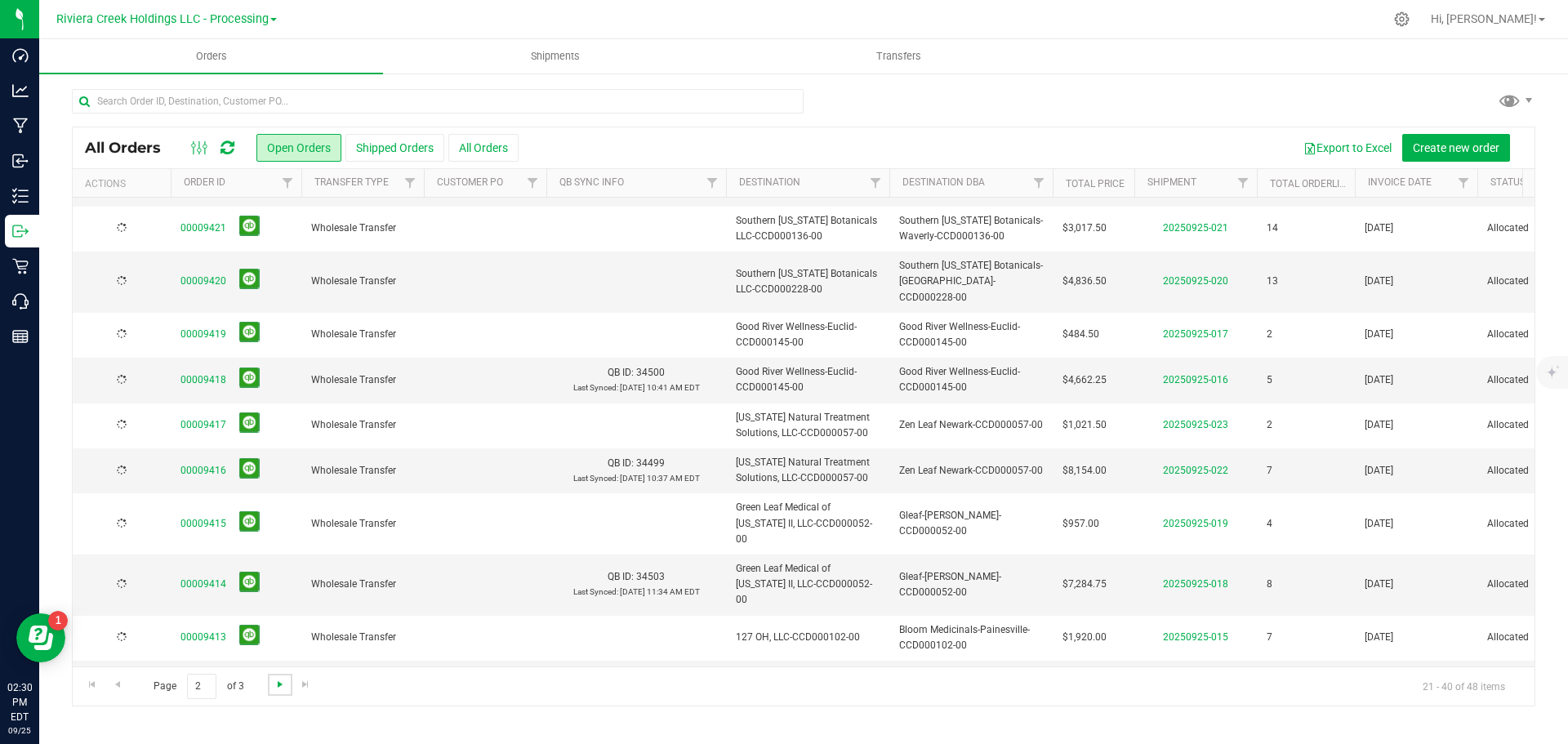
scroll to position [0, 0]
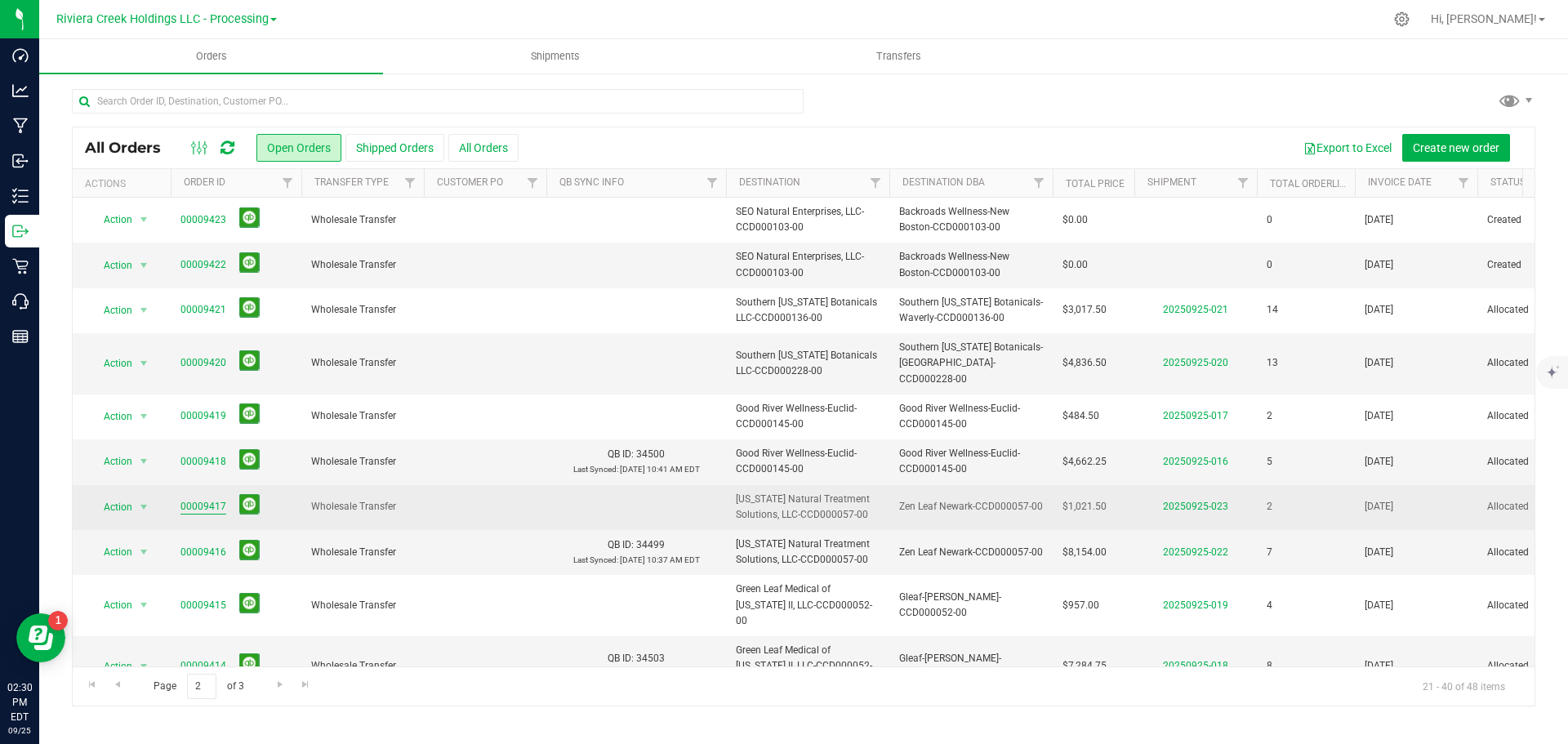
click at [194, 499] on link "00009417" at bounding box center [203, 507] width 46 height 16
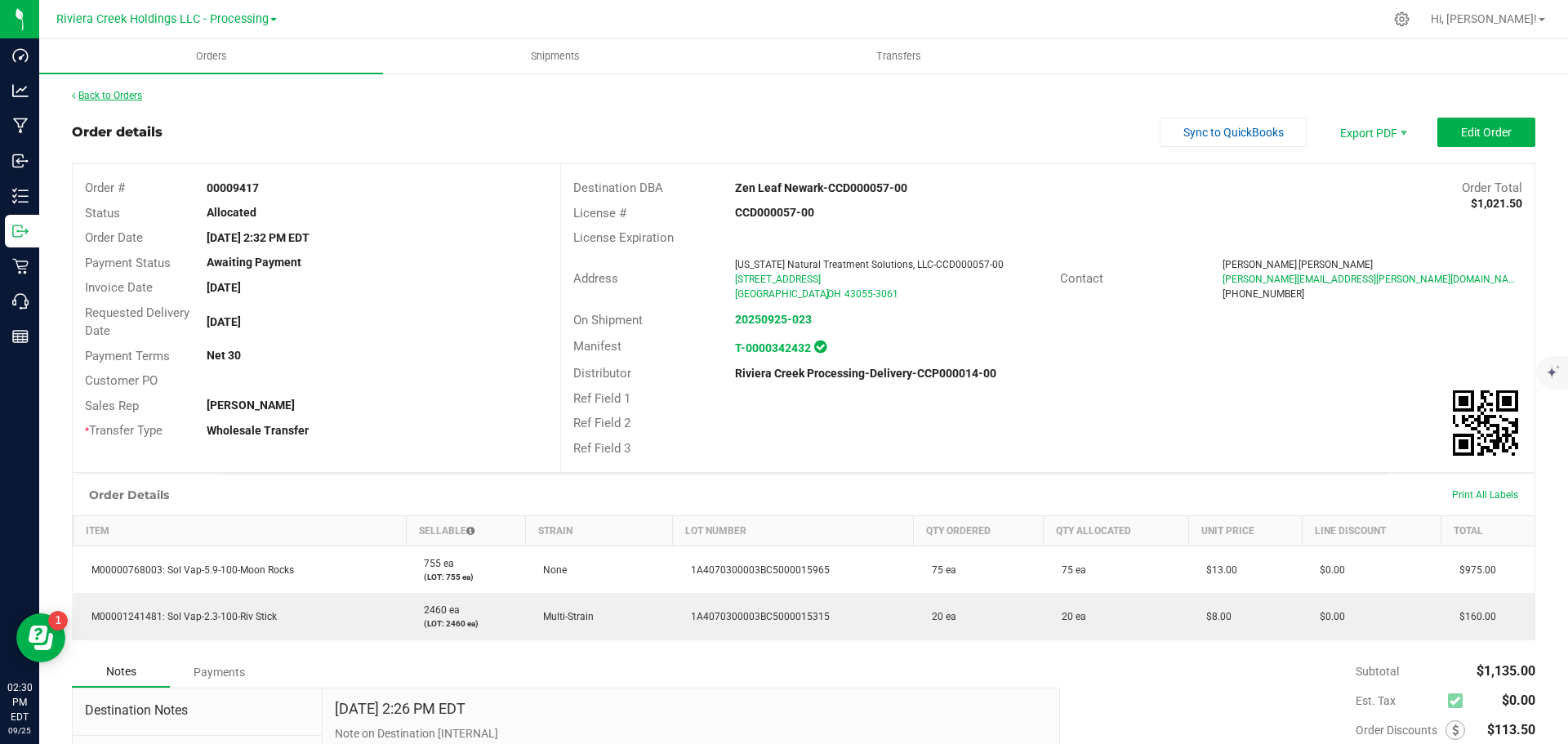
click at [130, 98] on link "Back to Orders" at bounding box center [107, 96] width 71 height 12
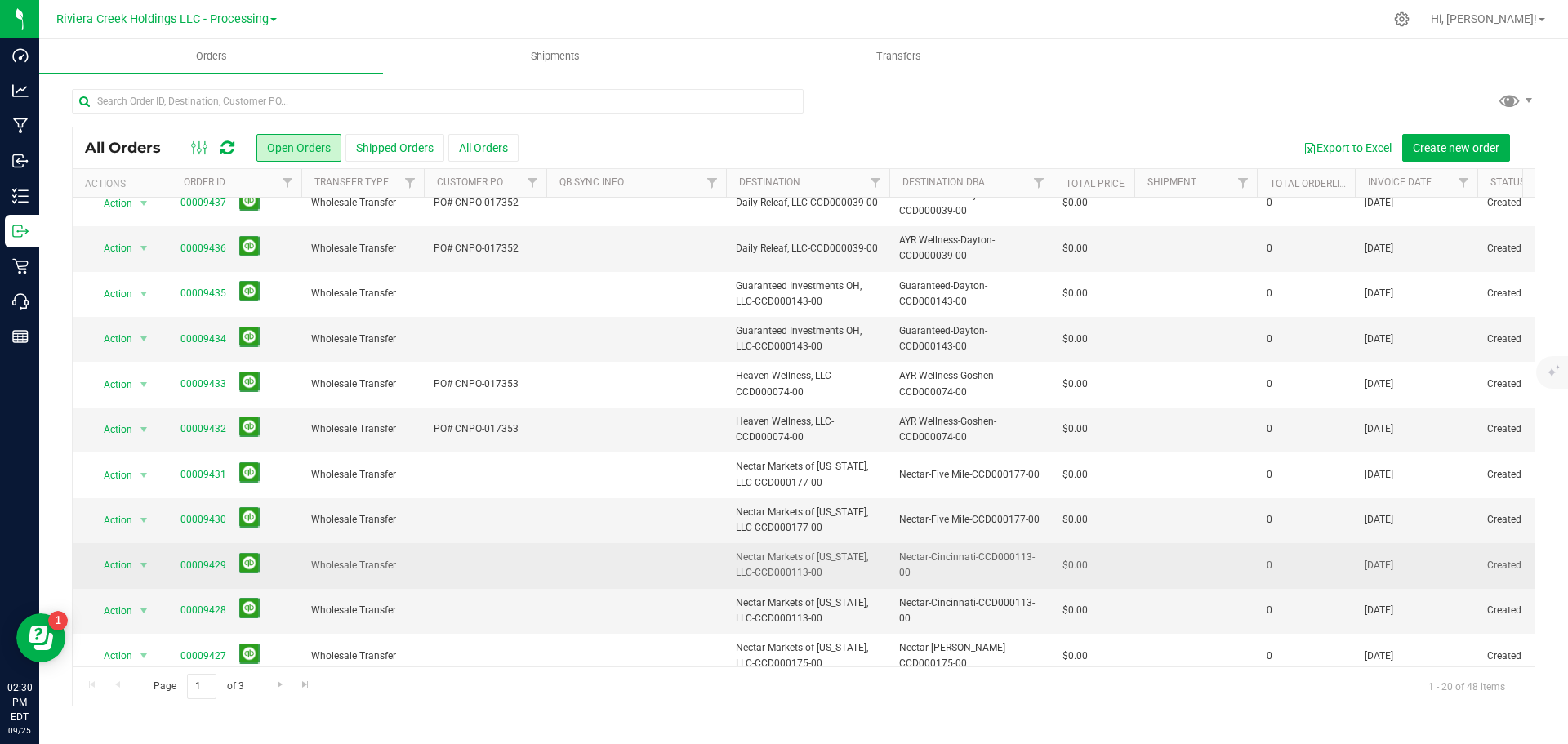
scroll to position [447, 0]
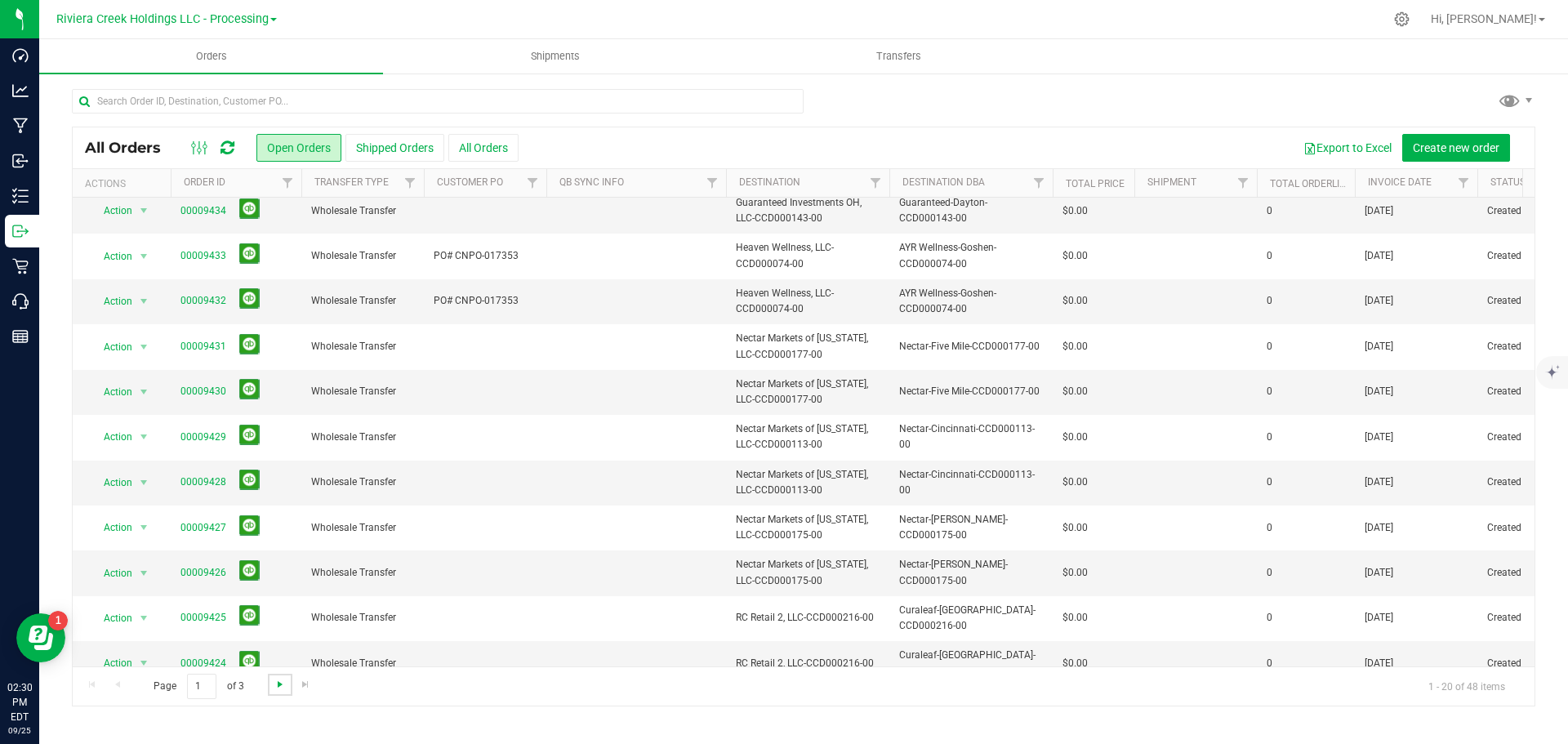
click at [277, 684] on span "Go to the next page" at bounding box center [279, 683] width 13 height 13
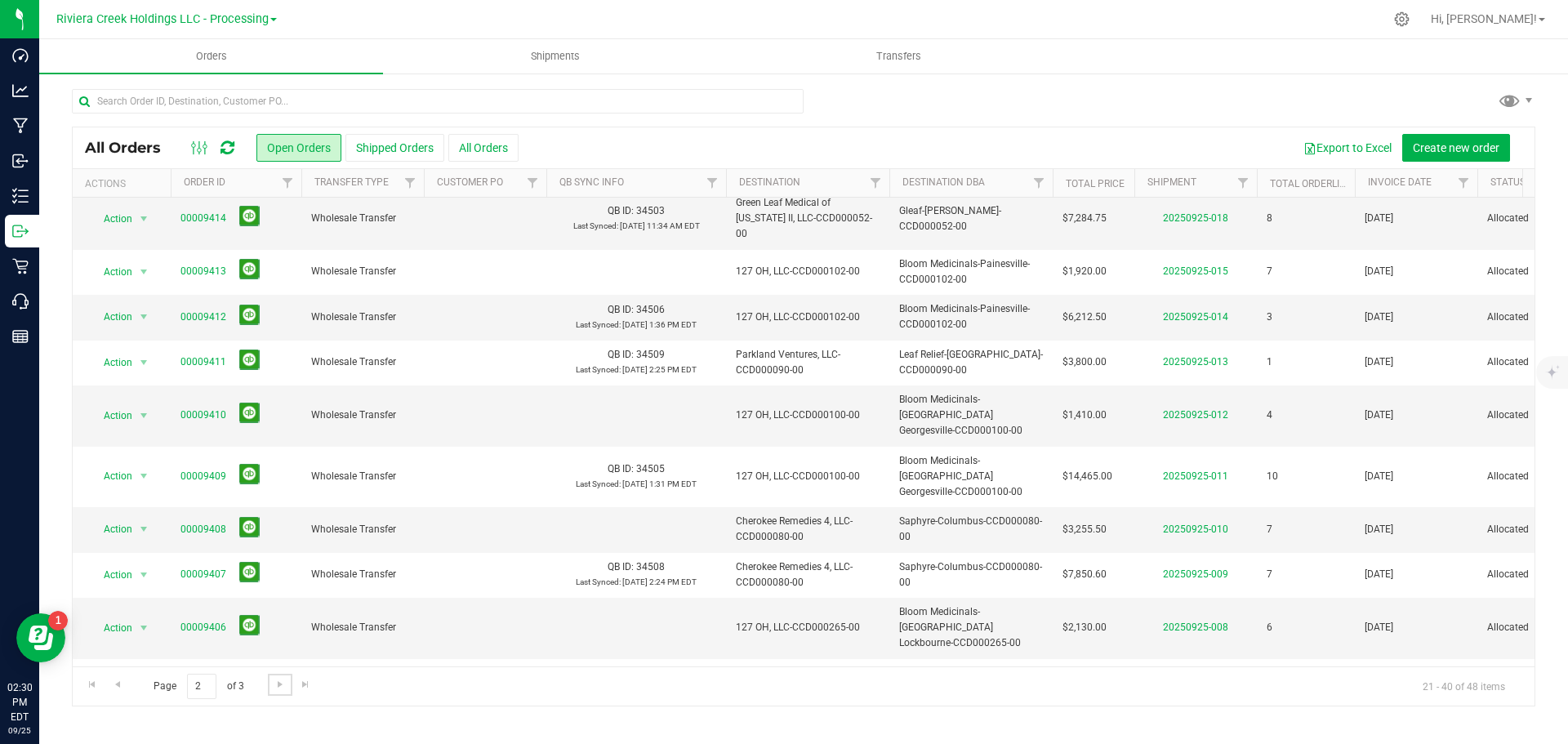
scroll to position [0, 0]
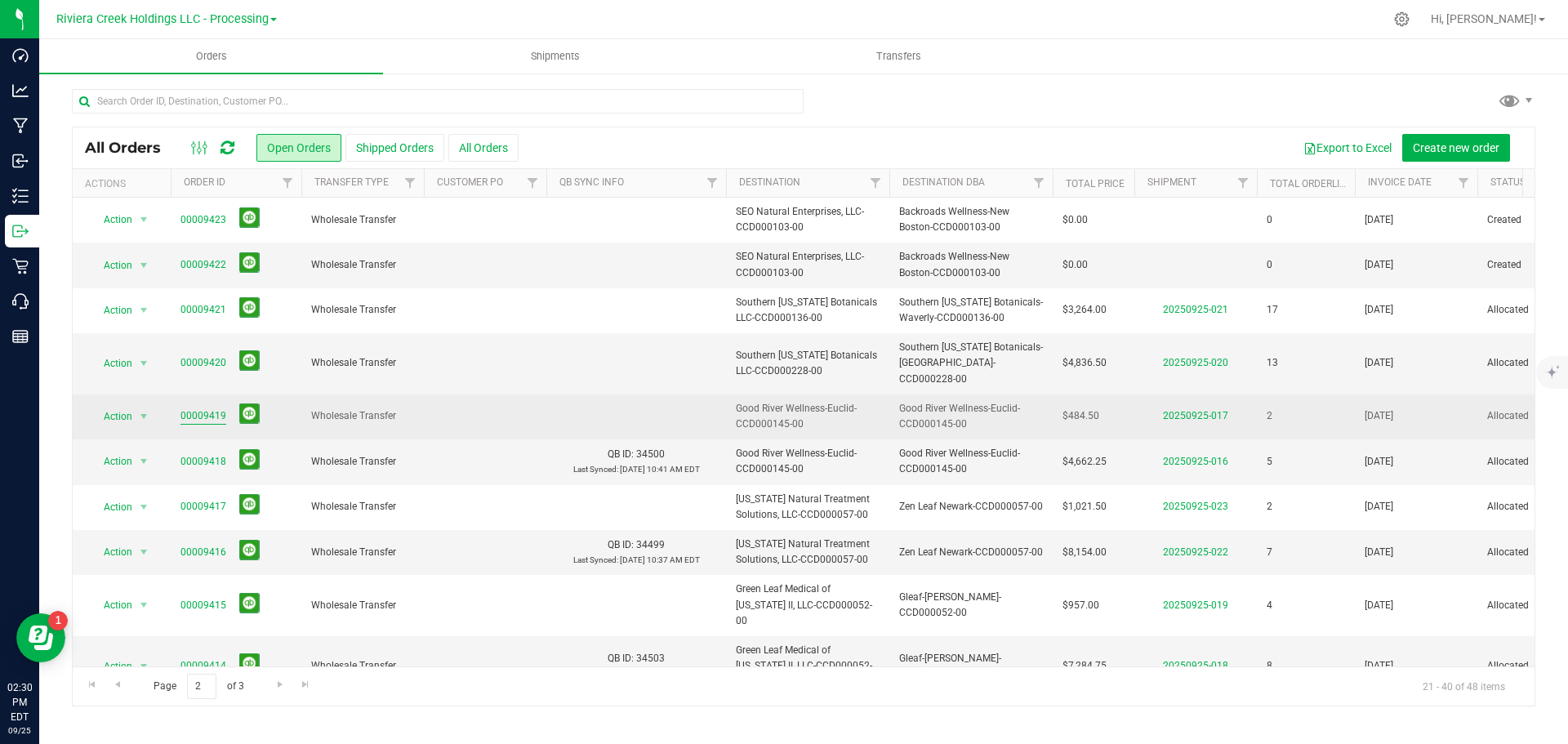
click at [205, 408] on link "00009419" at bounding box center [203, 416] width 46 height 16
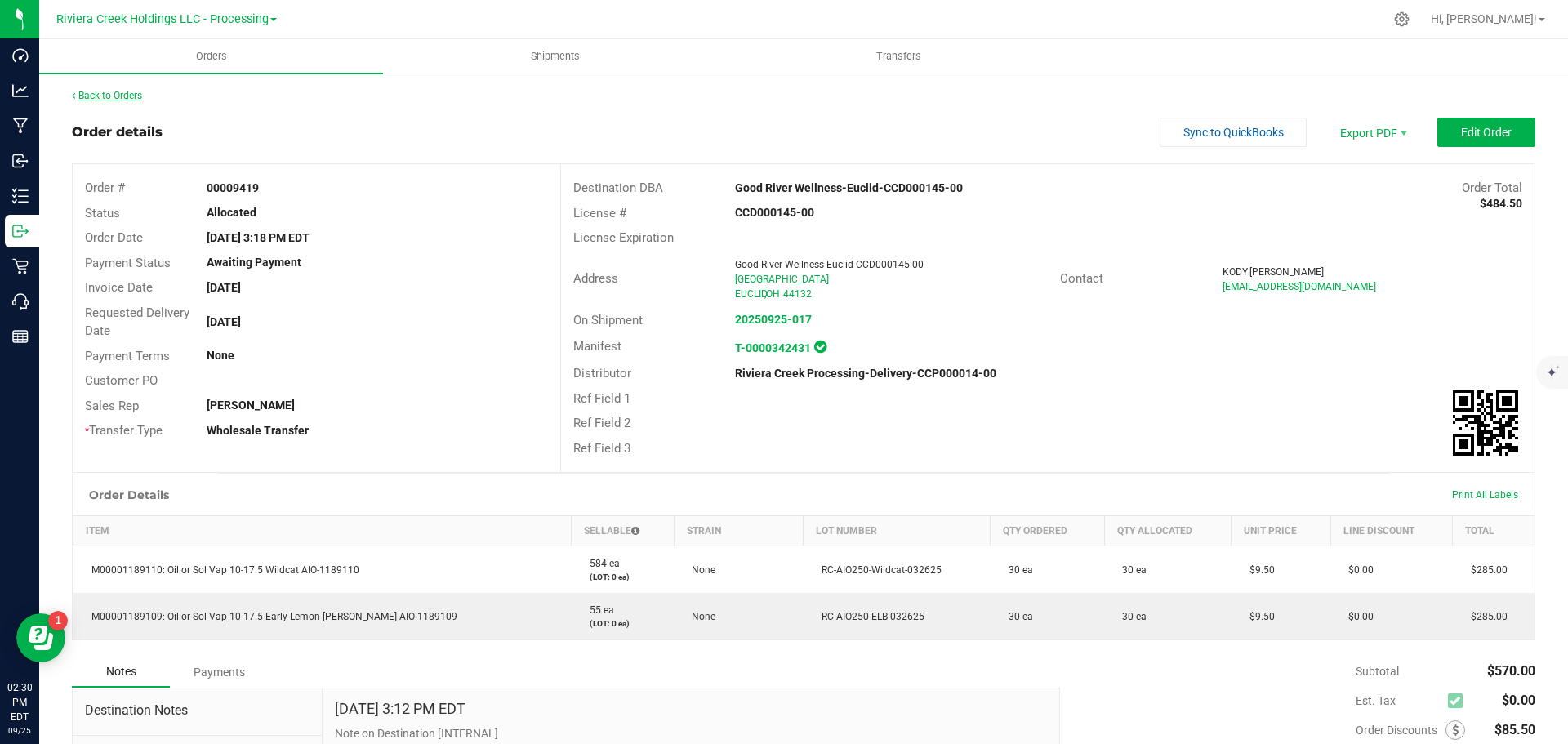
click at [119, 96] on link "Back to Orders" at bounding box center [107, 96] width 71 height 12
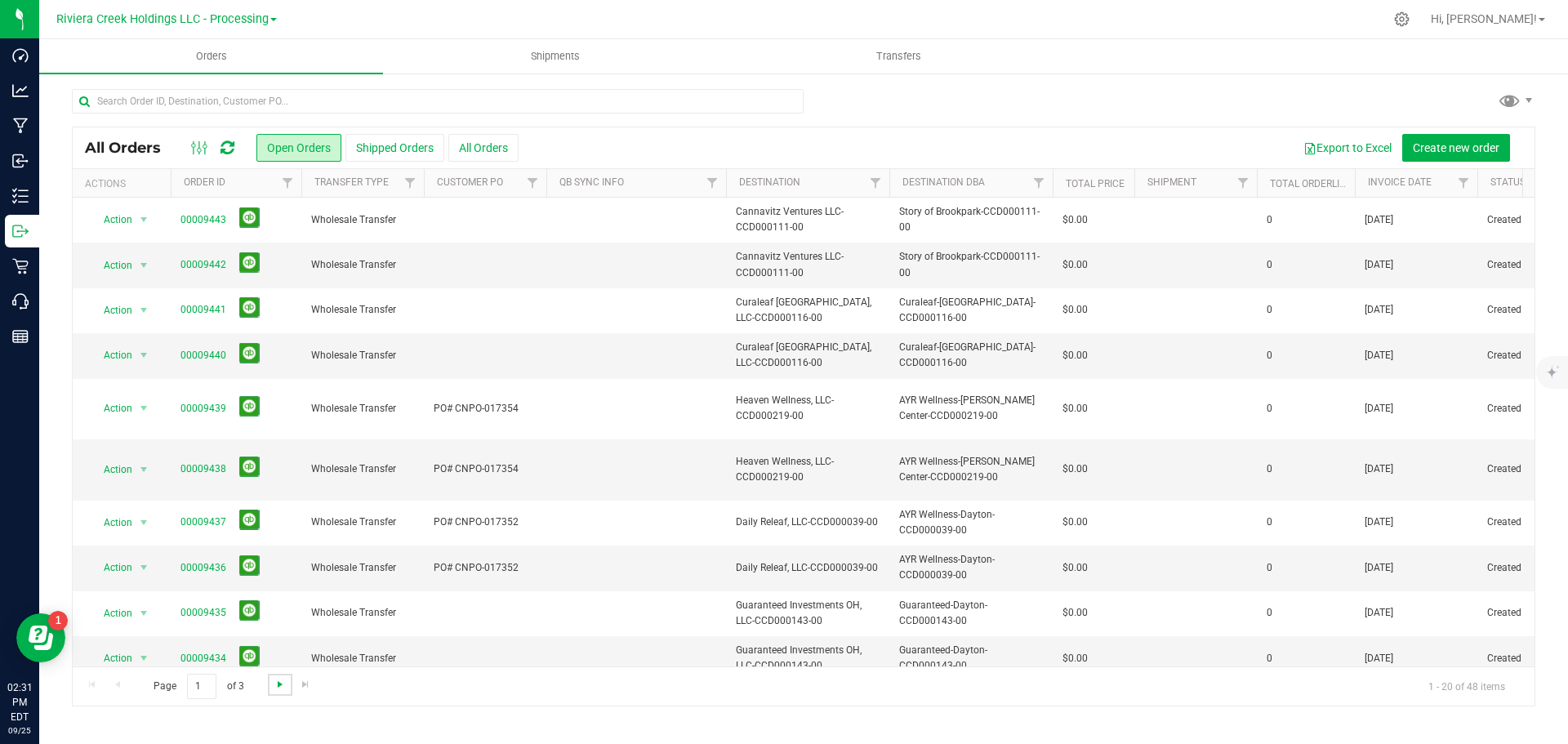
click at [279, 688] on span "Go to the next page" at bounding box center [279, 683] width 13 height 13
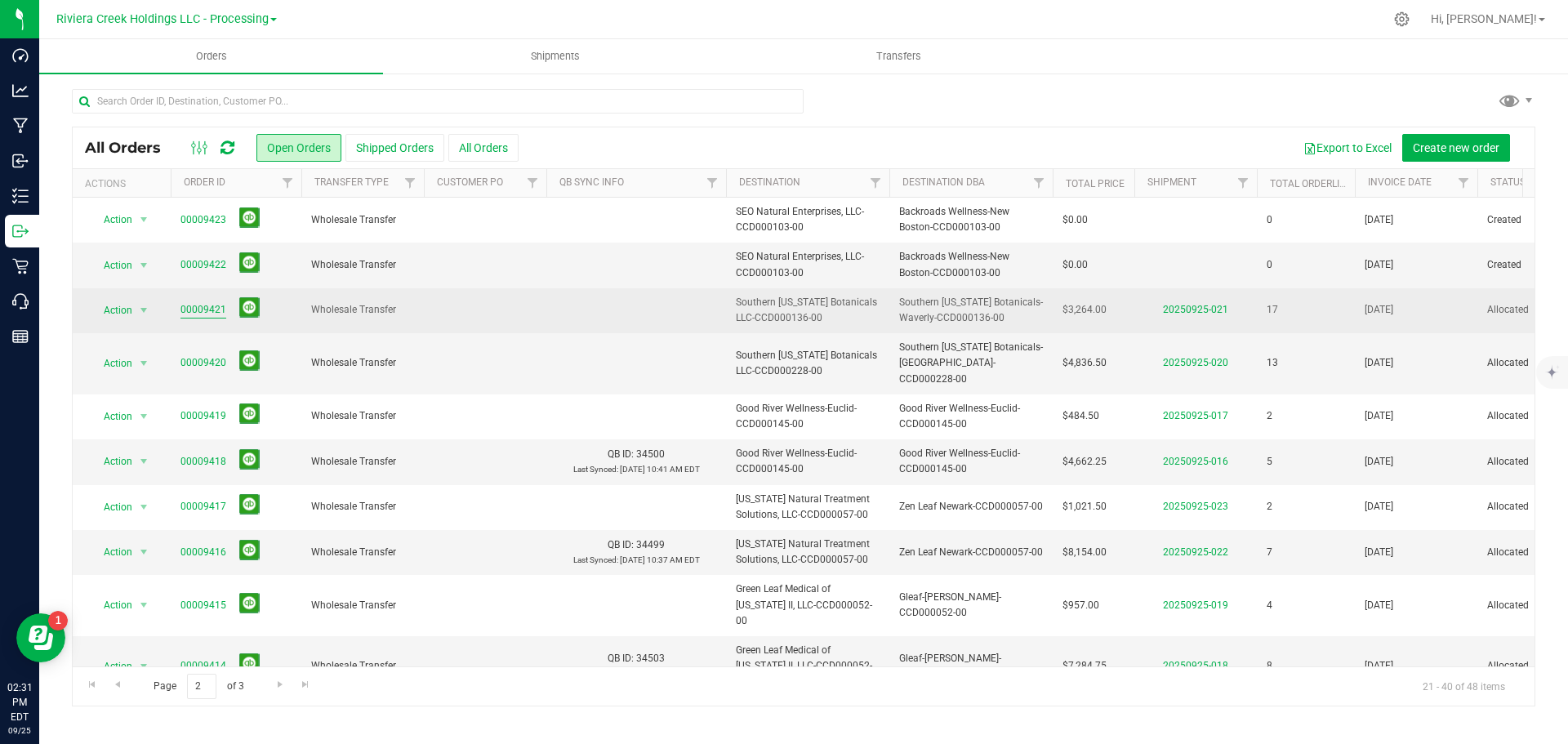
click at [201, 305] on link "00009421" at bounding box center [203, 310] width 46 height 16
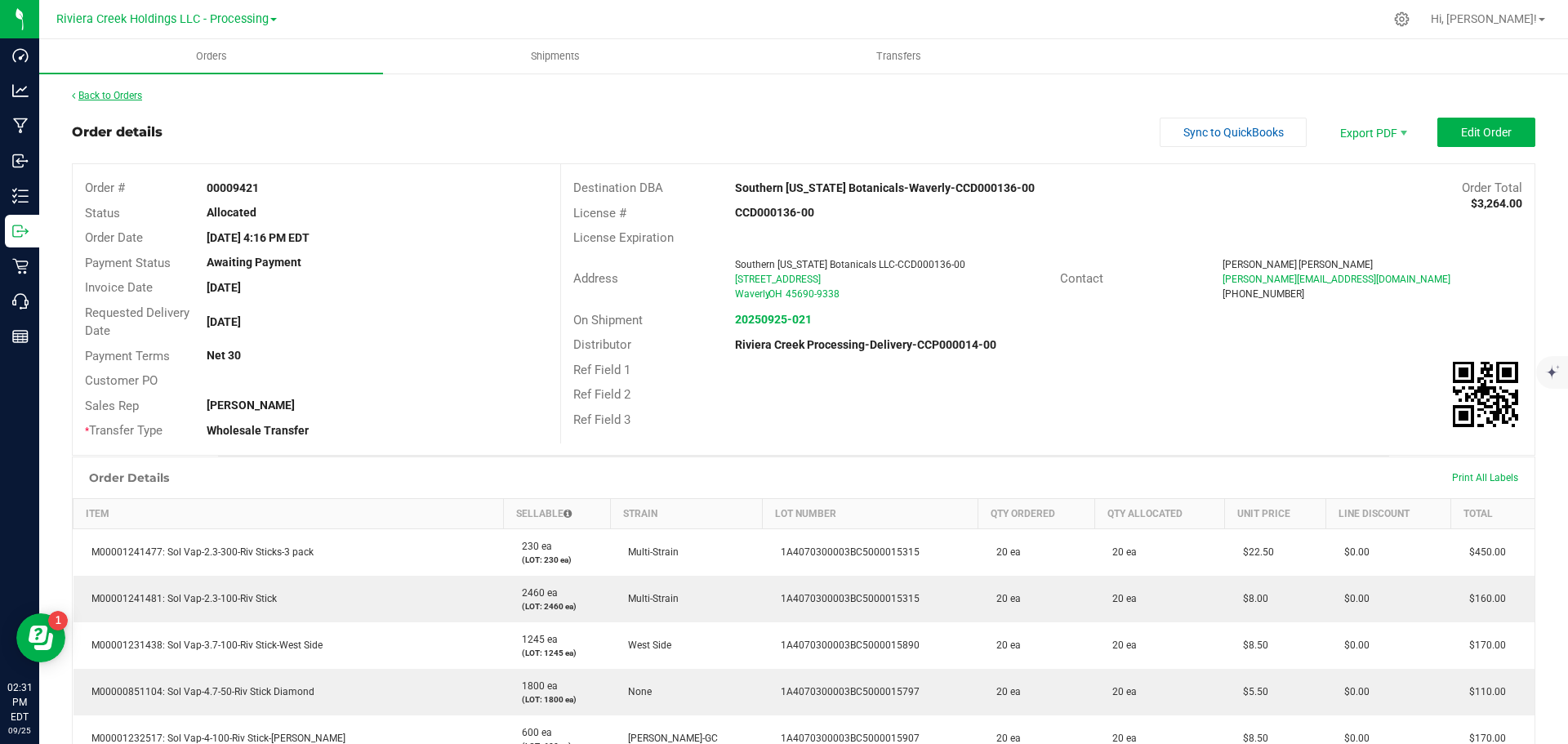
click at [142, 93] on link "Back to Orders" at bounding box center [107, 96] width 71 height 12
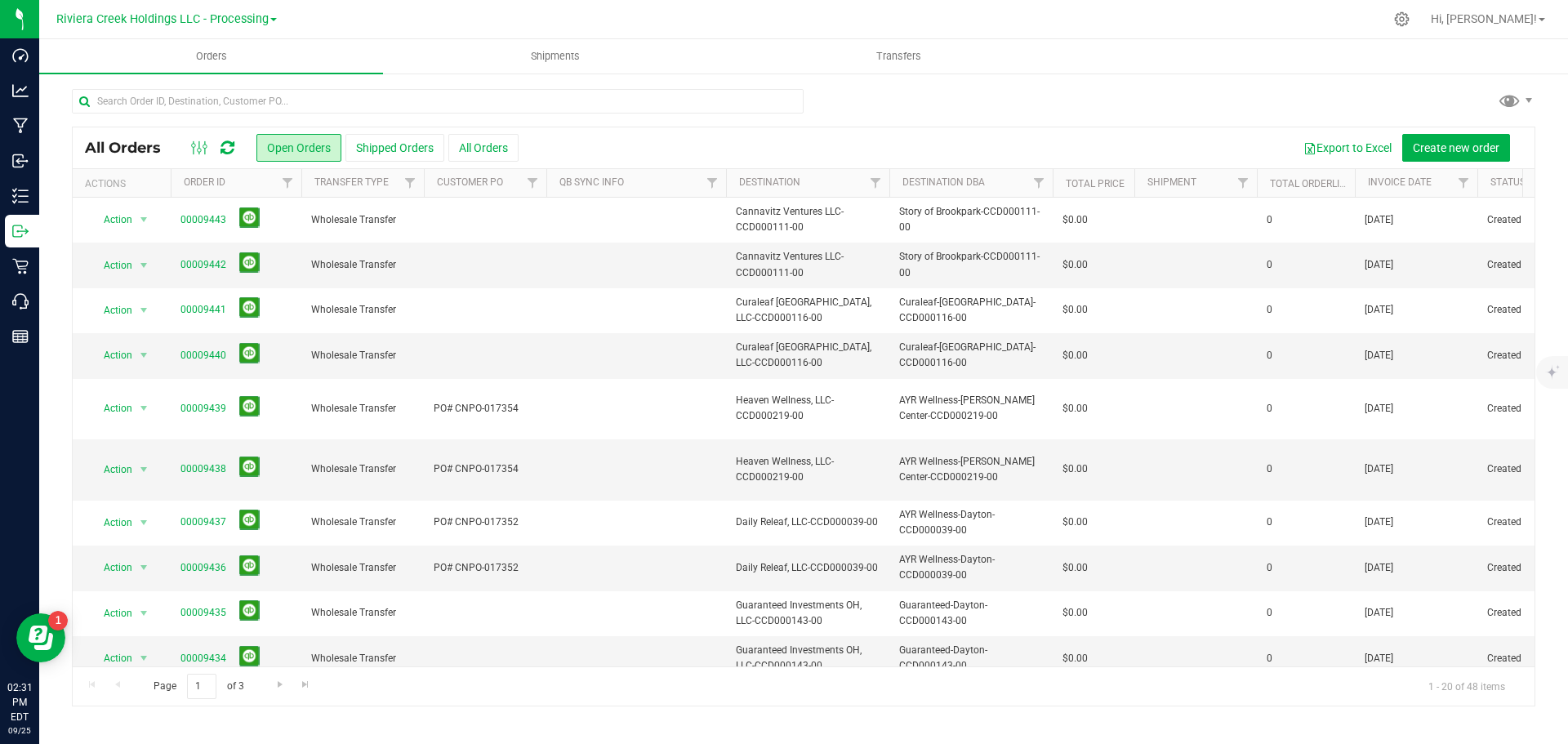
scroll to position [447, 0]
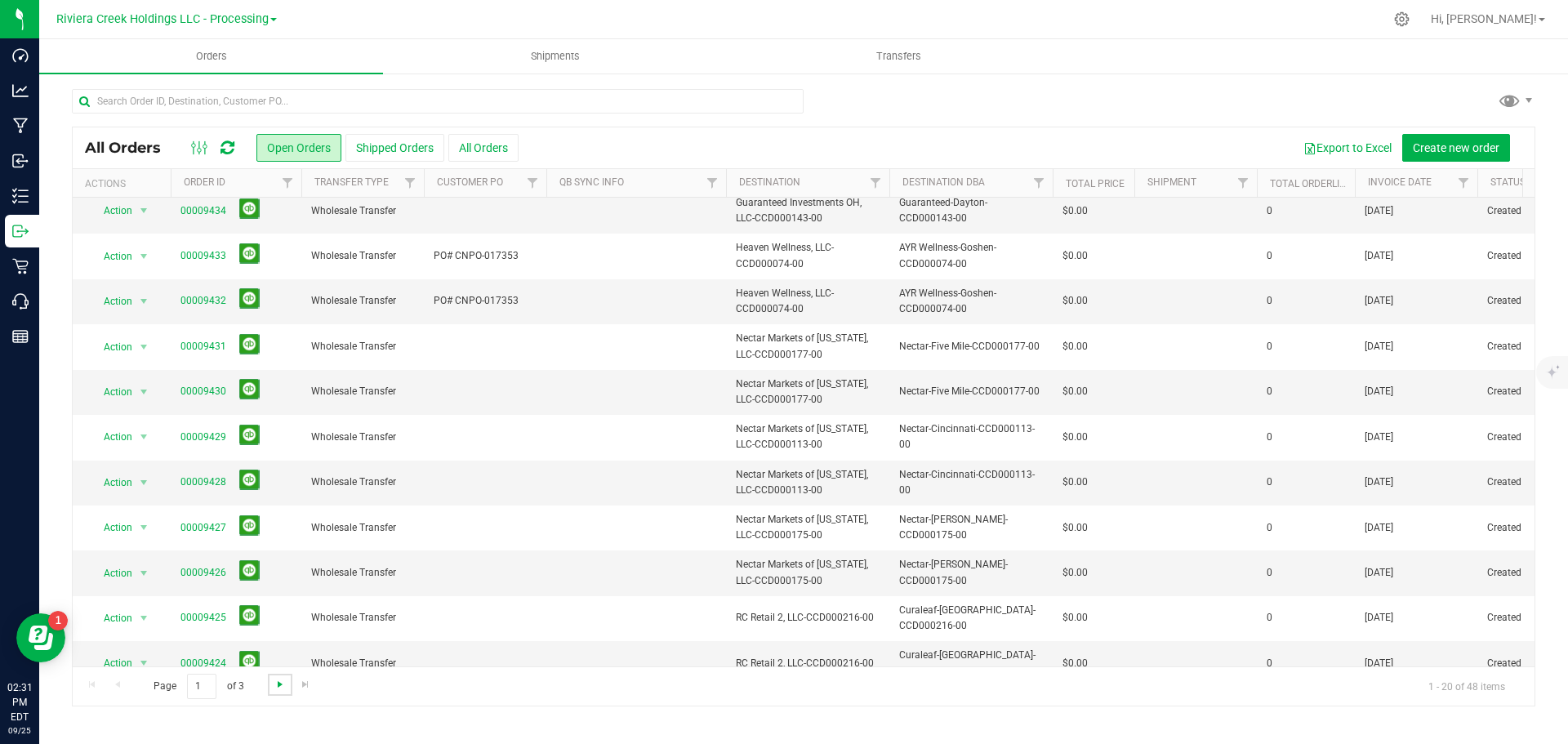
click at [274, 680] on span "Go to the next page" at bounding box center [279, 683] width 13 height 13
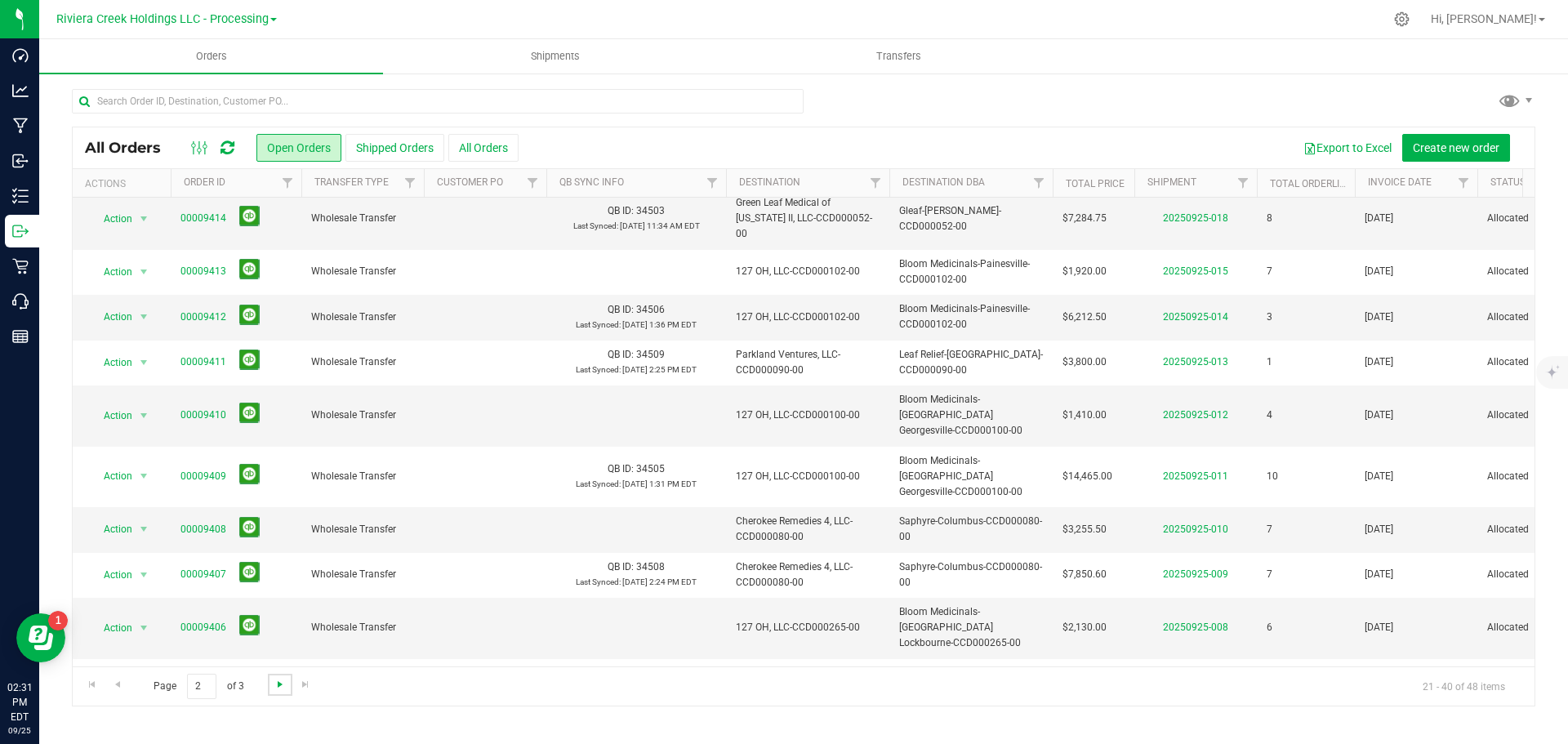
click at [279, 688] on span "Go to the next page" at bounding box center [279, 683] width 13 height 13
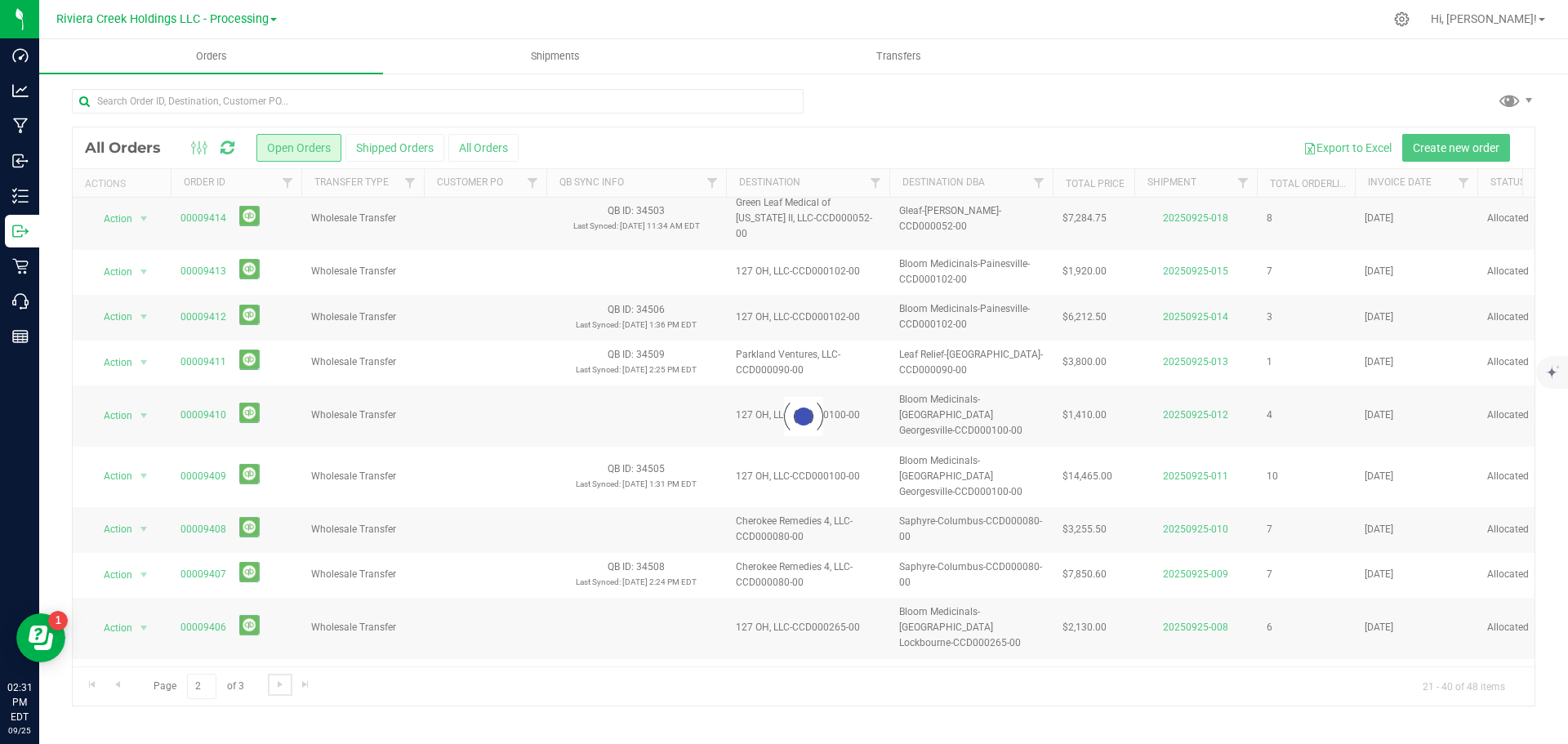
scroll to position [0, 0]
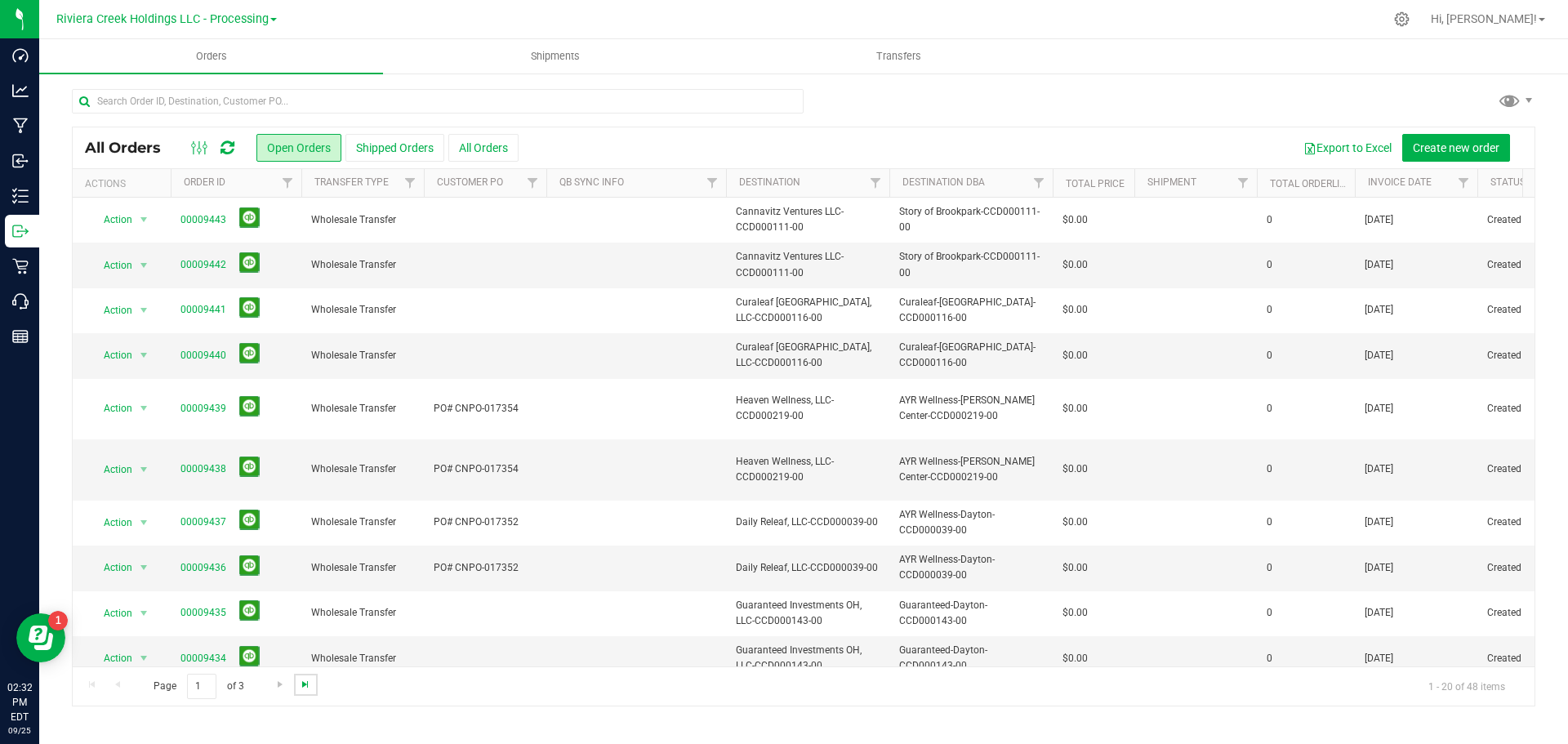
click at [303, 681] on span "Go to the last page" at bounding box center [305, 683] width 13 height 13
